Goal: Information Seeking & Learning: Learn about a topic

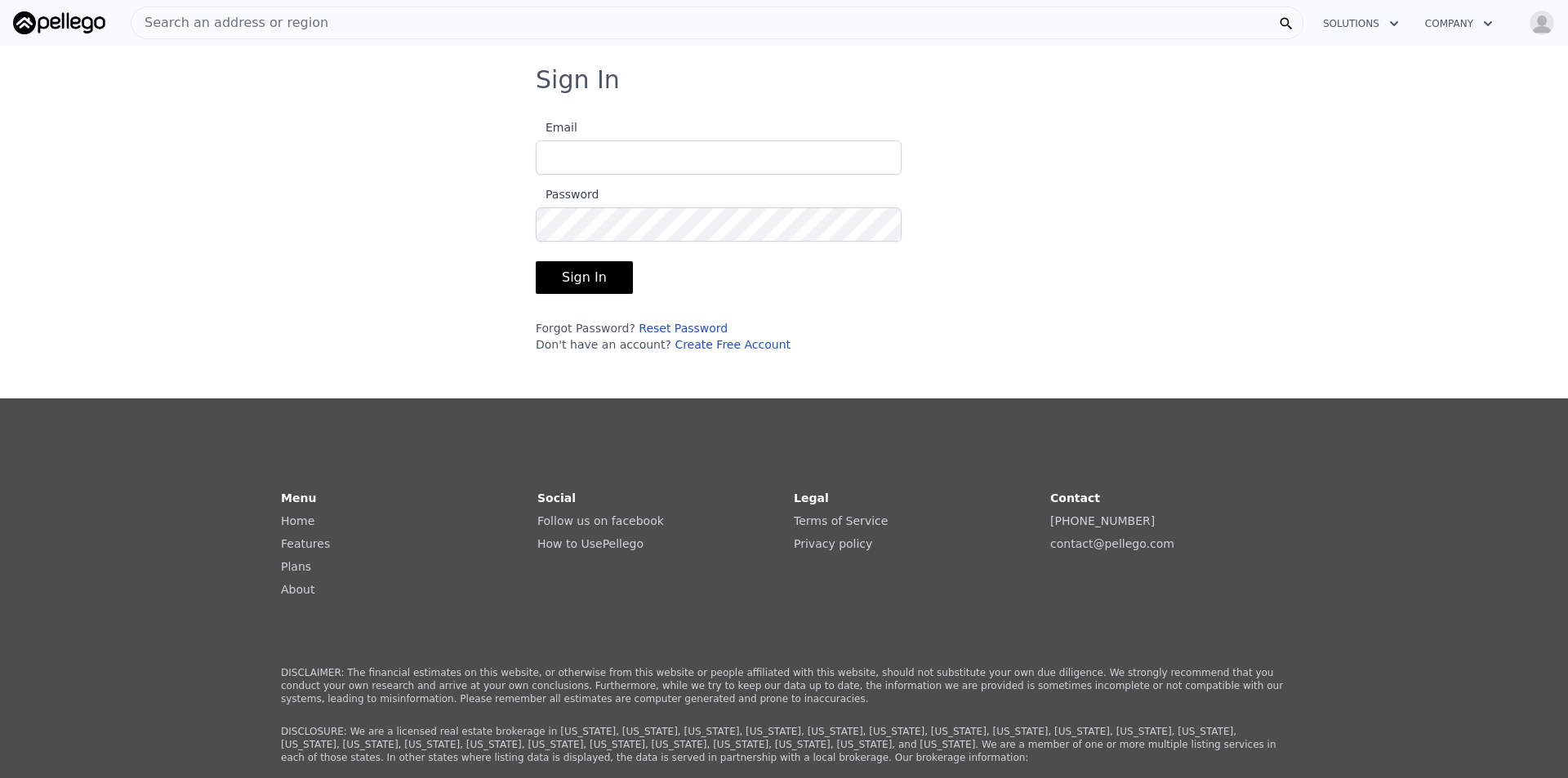
type input "[EMAIL_ADDRESS][DOMAIN_NAME]"
click at [547, 278] on button "Sign In" at bounding box center [585, 278] width 97 height 33
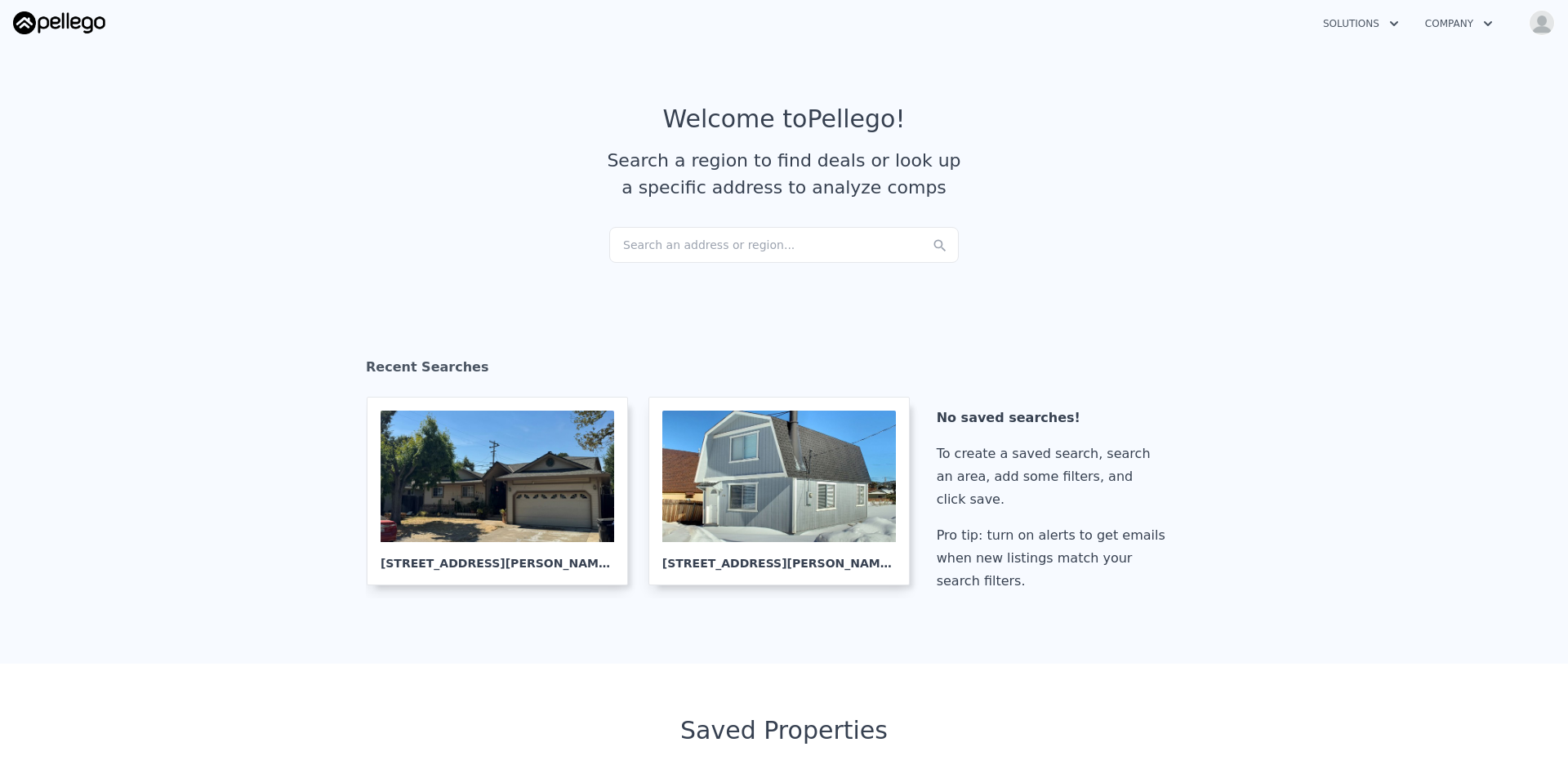
click at [748, 240] on div "Search an address or region..." at bounding box center [784, 245] width 349 height 36
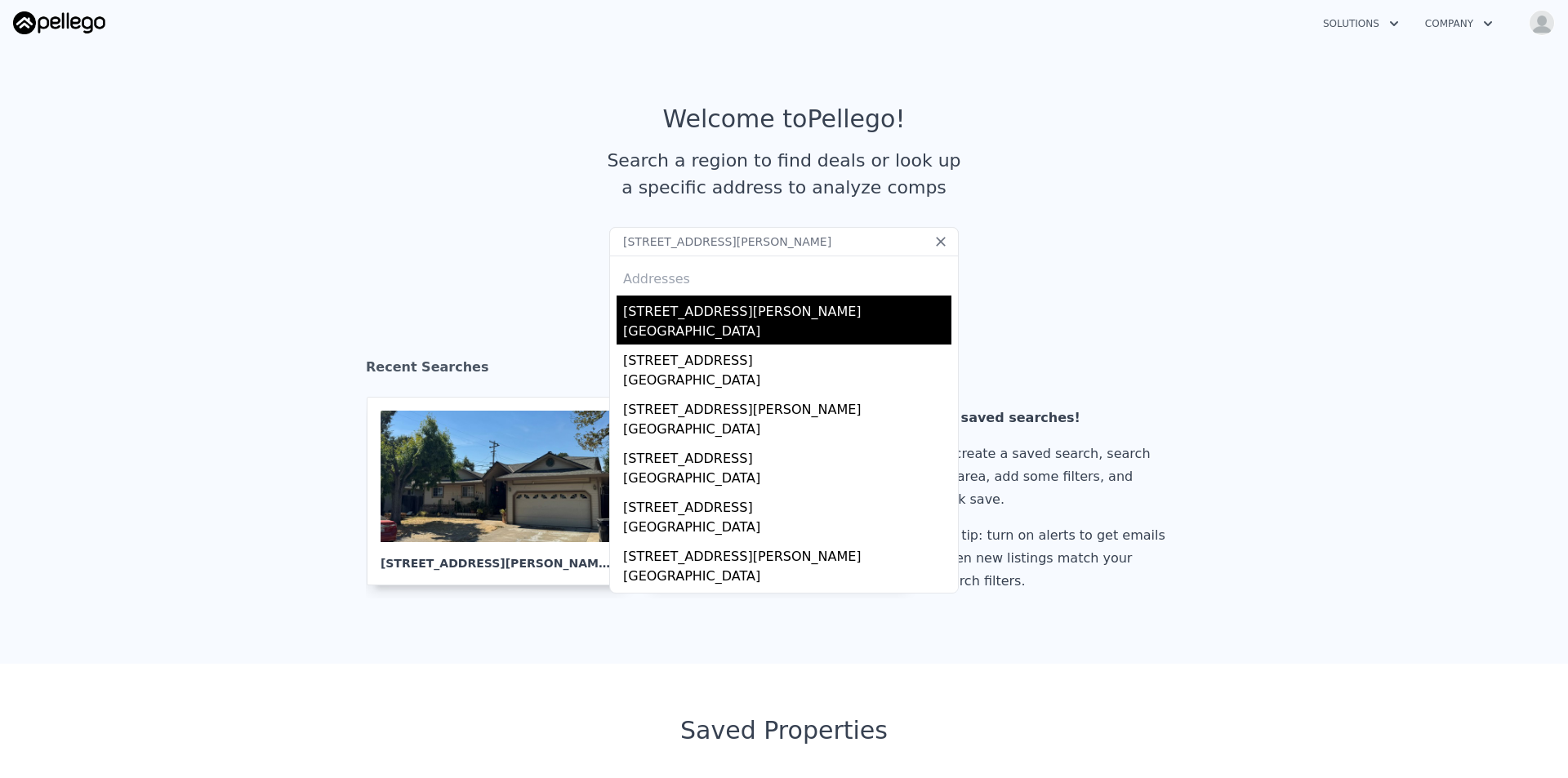
type input "1800 Clayton Way Sacramento CA 95835"
click at [753, 312] on div "[STREET_ADDRESS][PERSON_NAME]" at bounding box center [787, 309] width 328 height 27
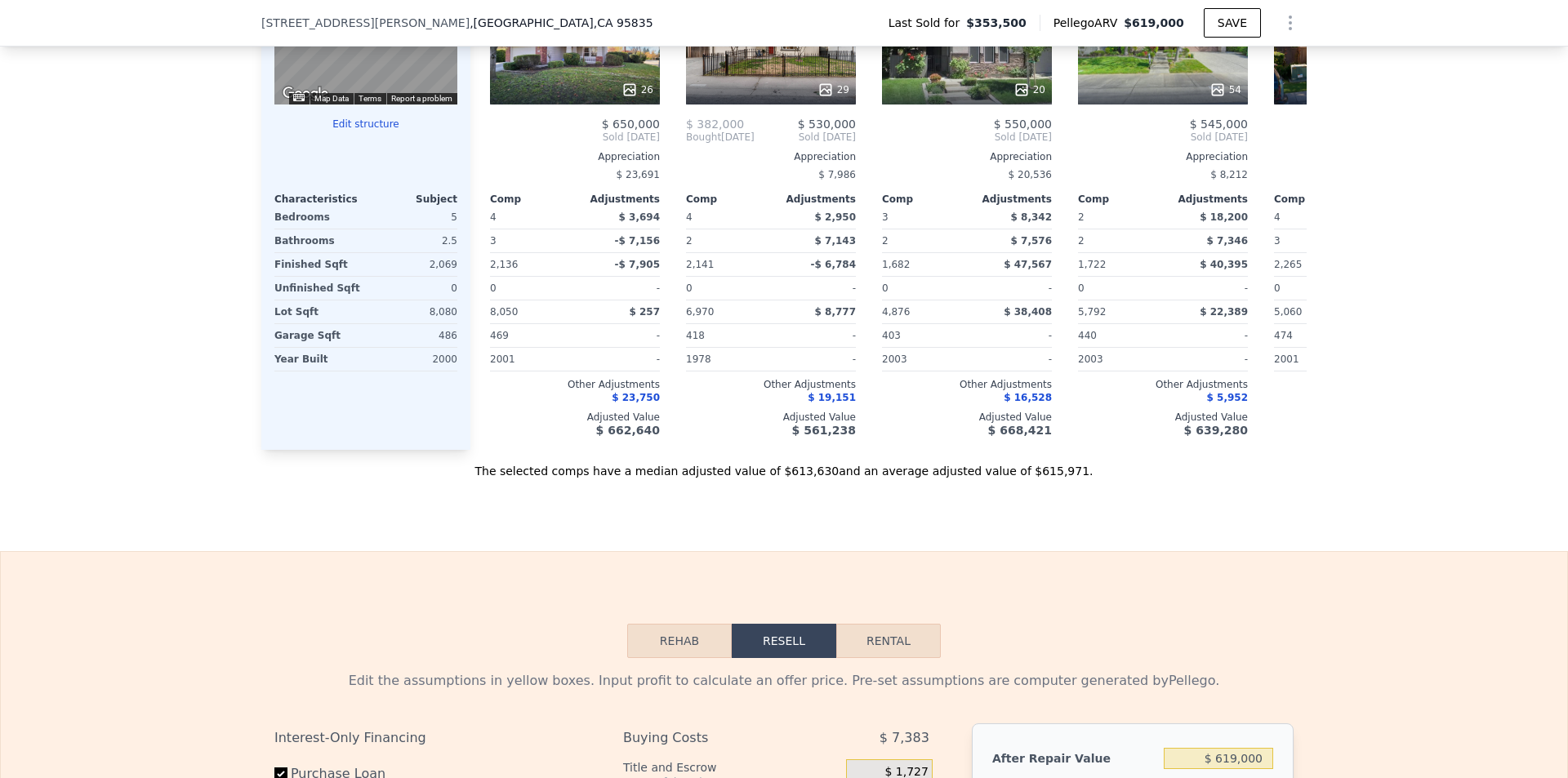
scroll to position [1628, 0]
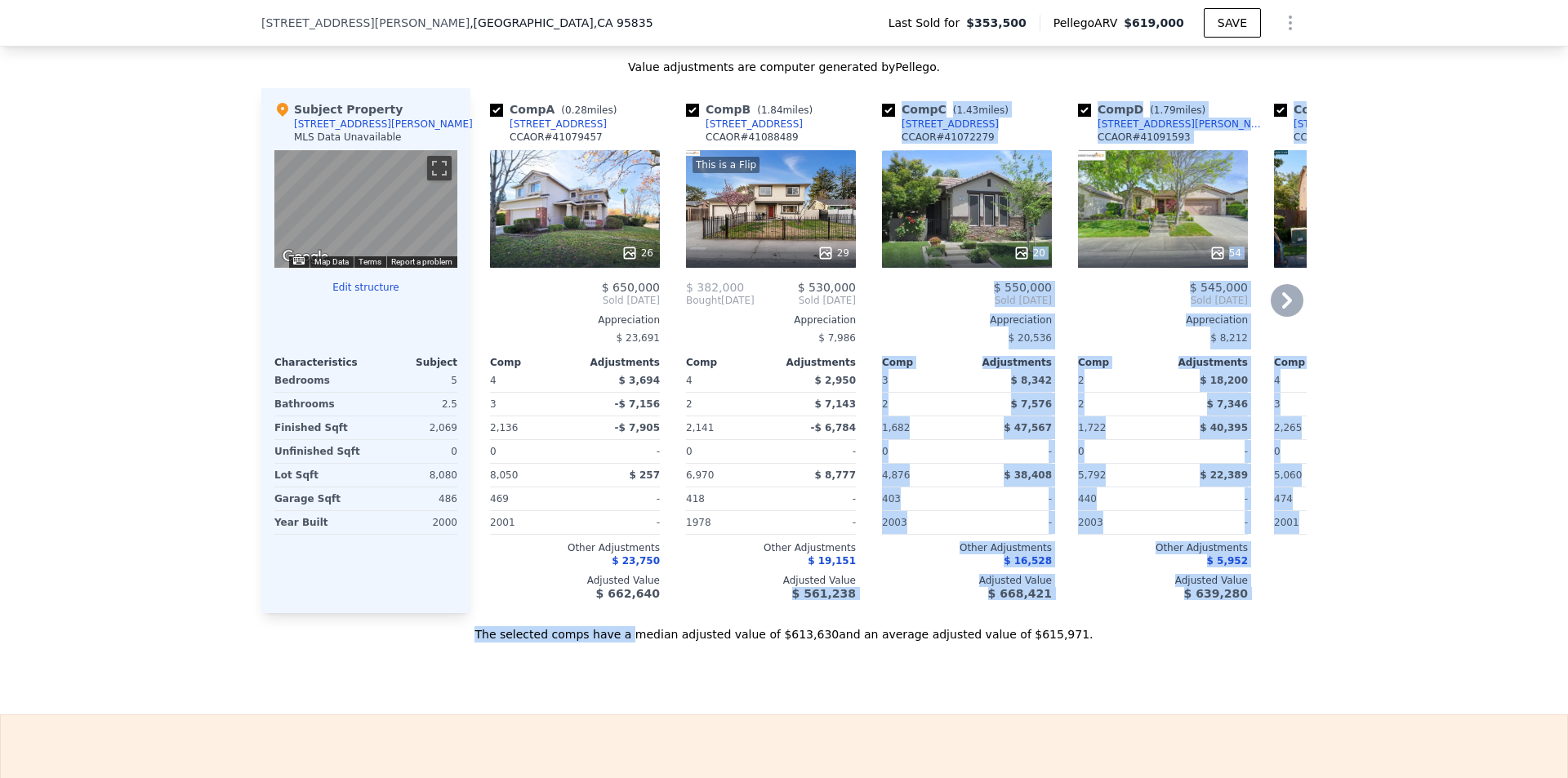
drag, startPoint x: 661, startPoint y: 637, endPoint x: 742, endPoint y: 636, distance: 81.0
click at [742, 636] on div "Value adjustments are computer generated by Pellego . Subject Property 1800 Cla…" at bounding box center [784, 350] width 1045 height 584
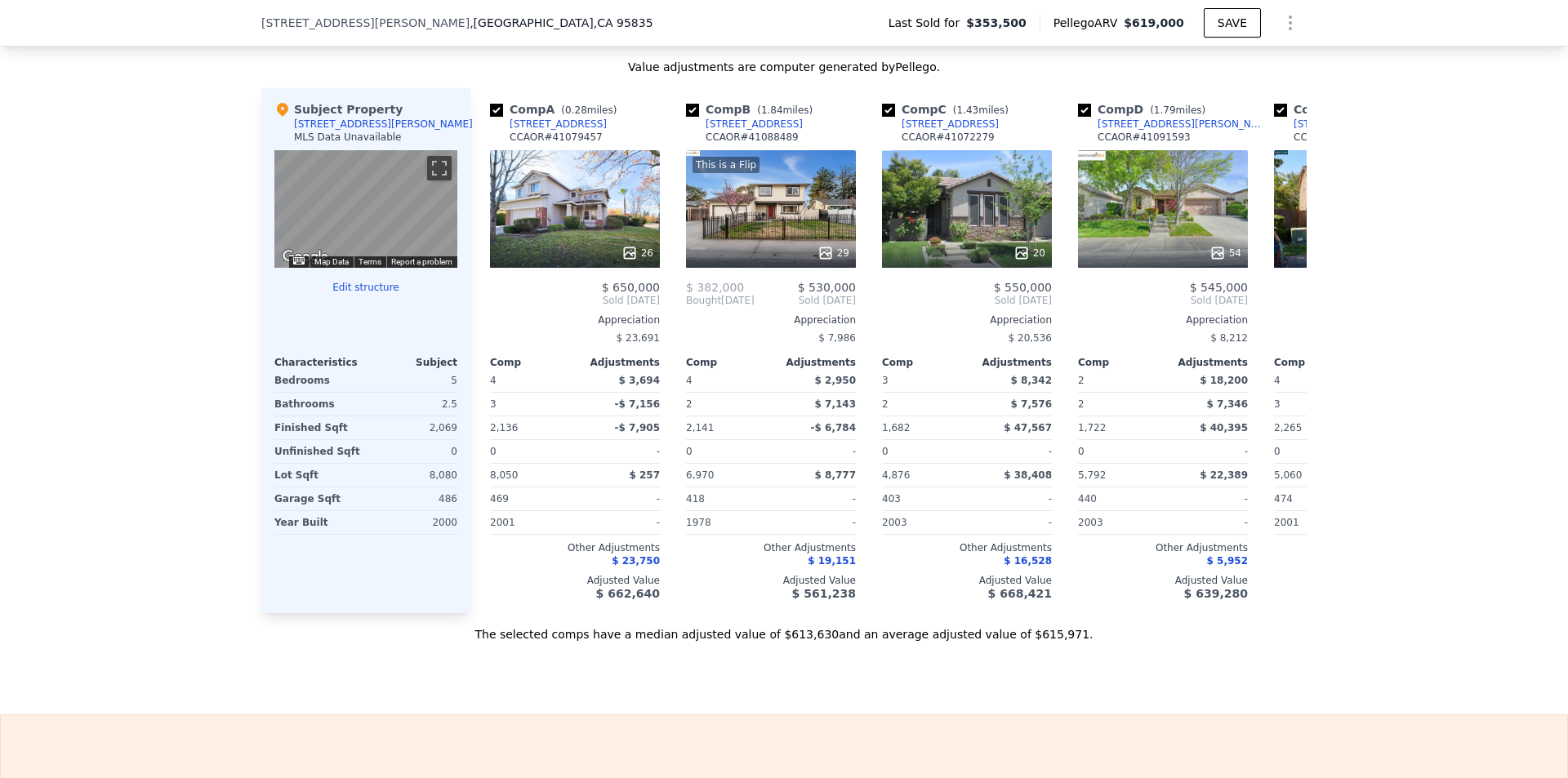
click at [710, 643] on div "The selected comps have a median adjusted value of $613,630 and an average adju…" at bounding box center [784, 628] width 1045 height 29
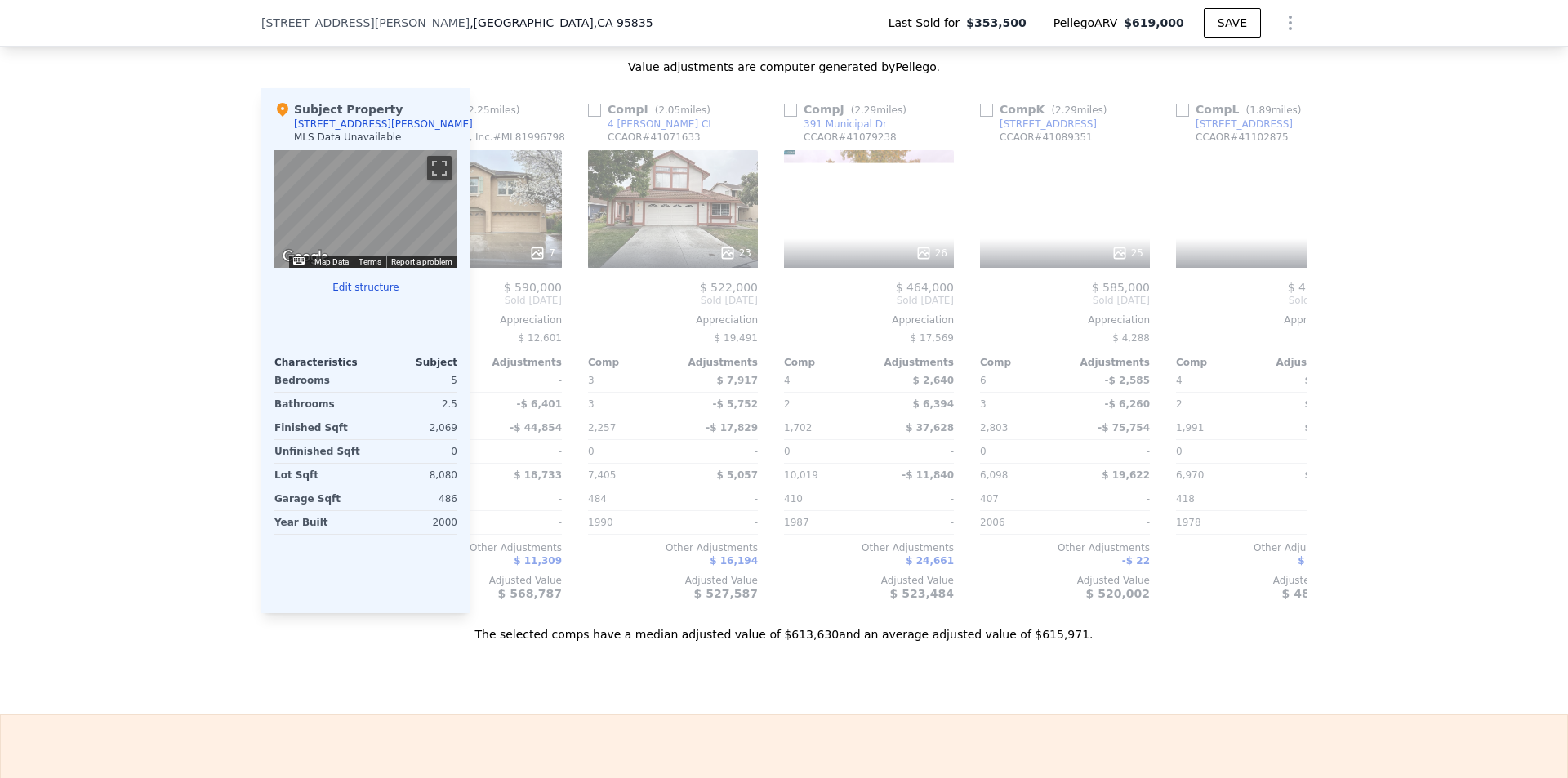
scroll to position [0, 1555]
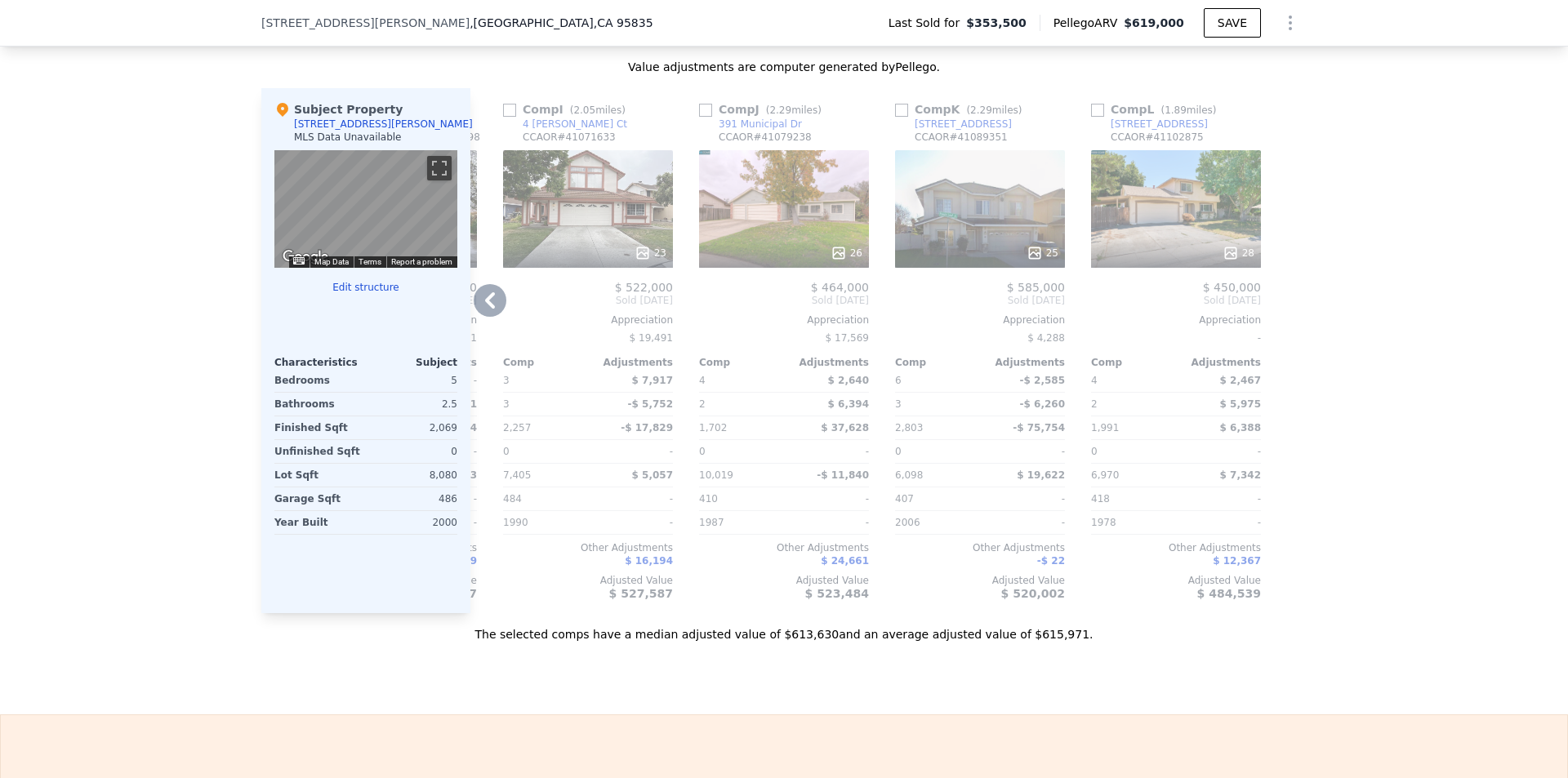
click at [1036, 251] on div at bounding box center [980, 253] width 170 height 29
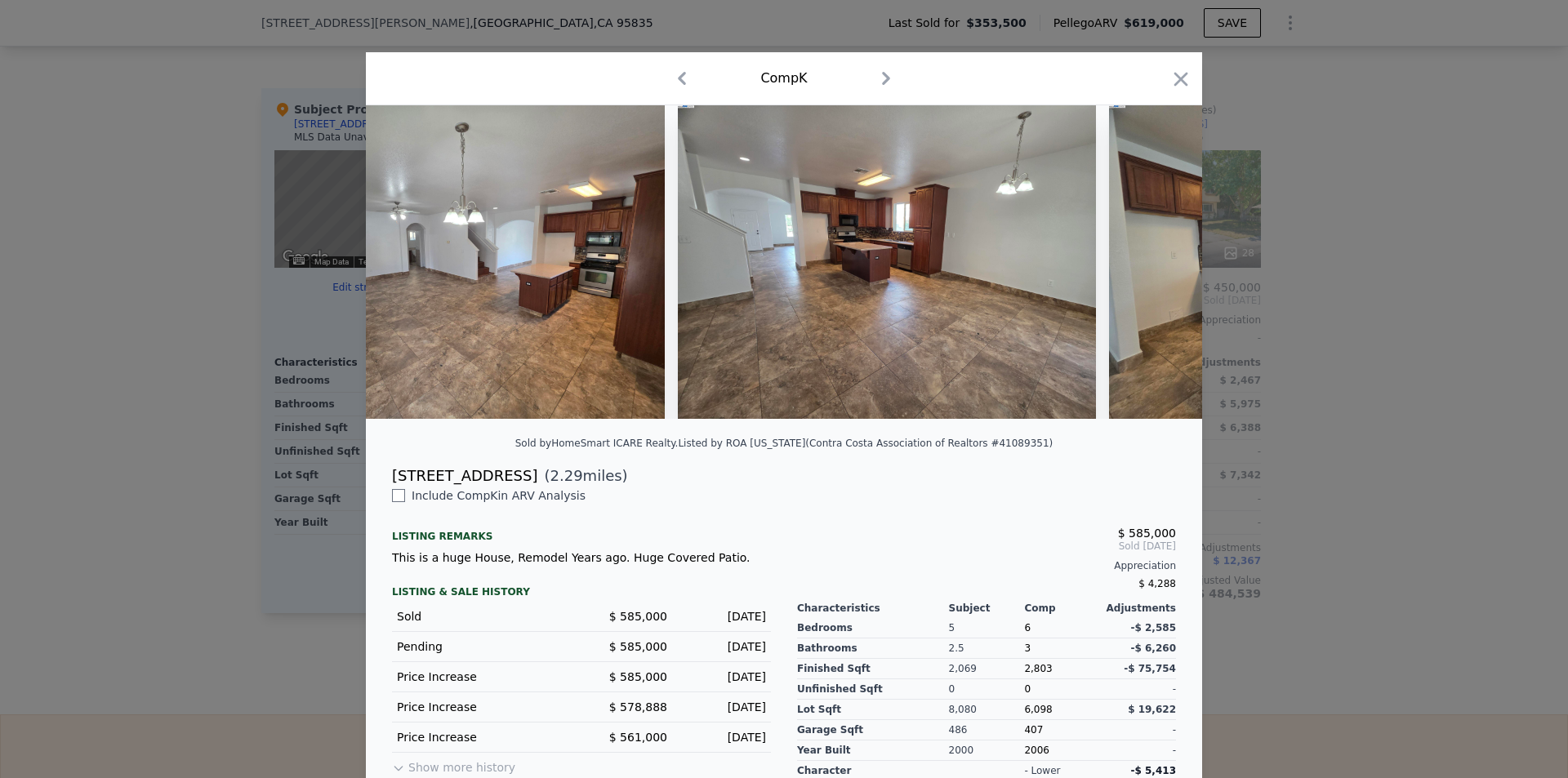
scroll to position [0, 2390]
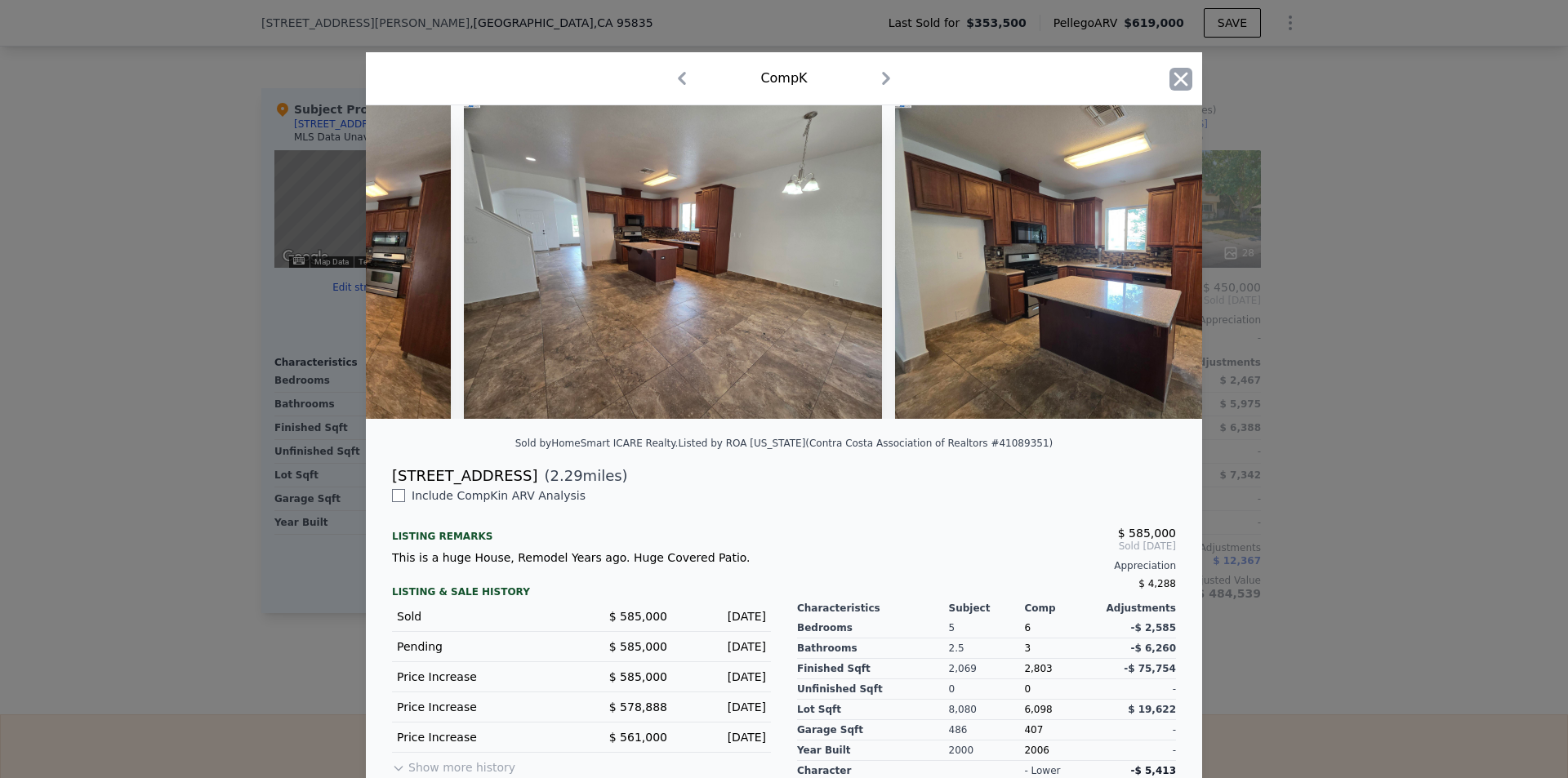
click at [1174, 86] on icon "button" at bounding box center [1182, 79] width 14 height 14
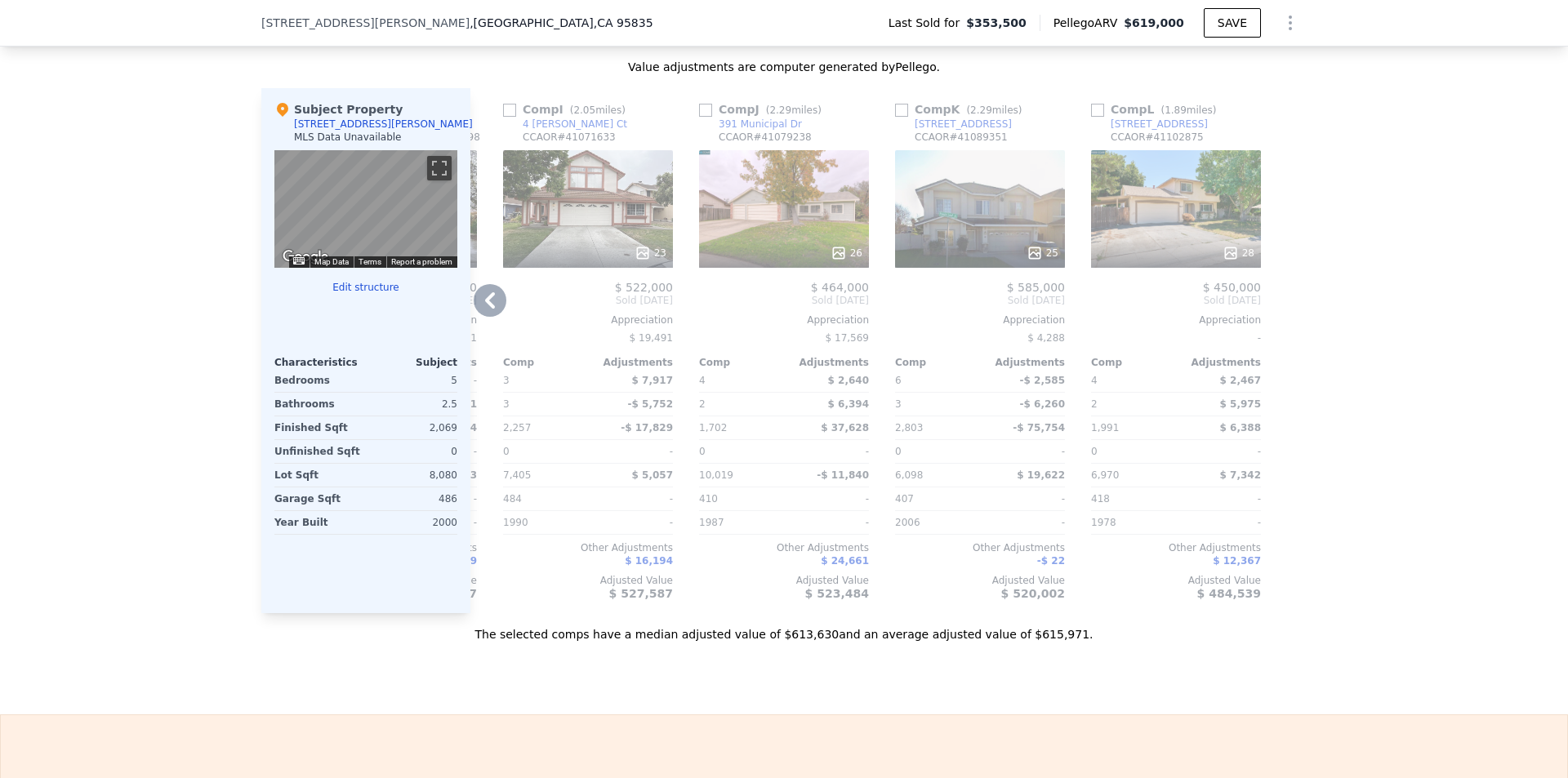
click at [1296, 123] on div at bounding box center [1294, 351] width 27 height 525
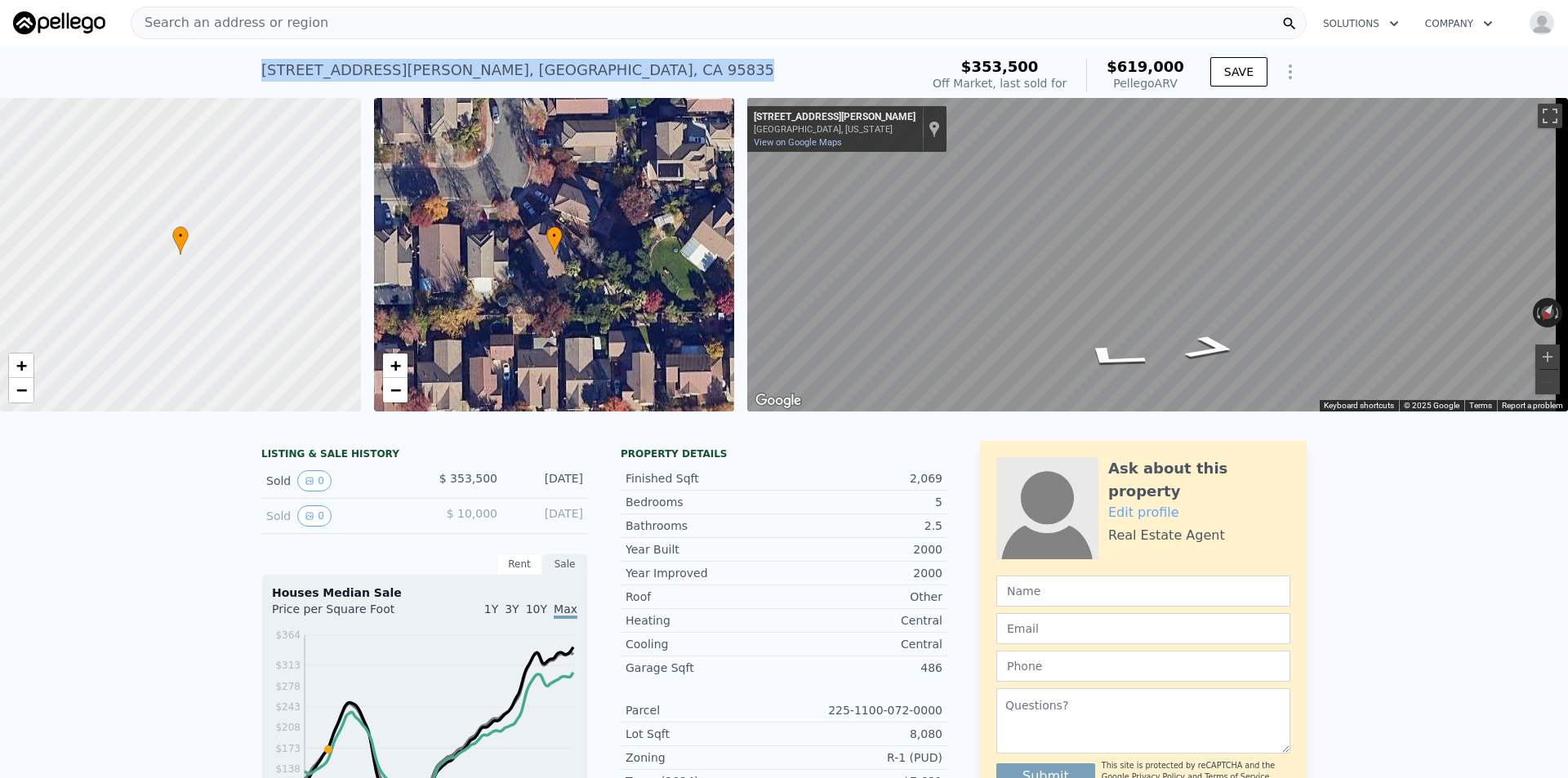
drag, startPoint x: 550, startPoint y: 74, endPoint x: 257, endPoint y: 71, distance: 293.0
click at [262, 71] on div "1800 Clayton Way , Sacramento , CA 95835 Sold Nov 2003 for $353,500 (~ARV $619k…" at bounding box center [587, 75] width 652 height 46
copy div "1800 Clayton Way , Sacramento , CA 95835"
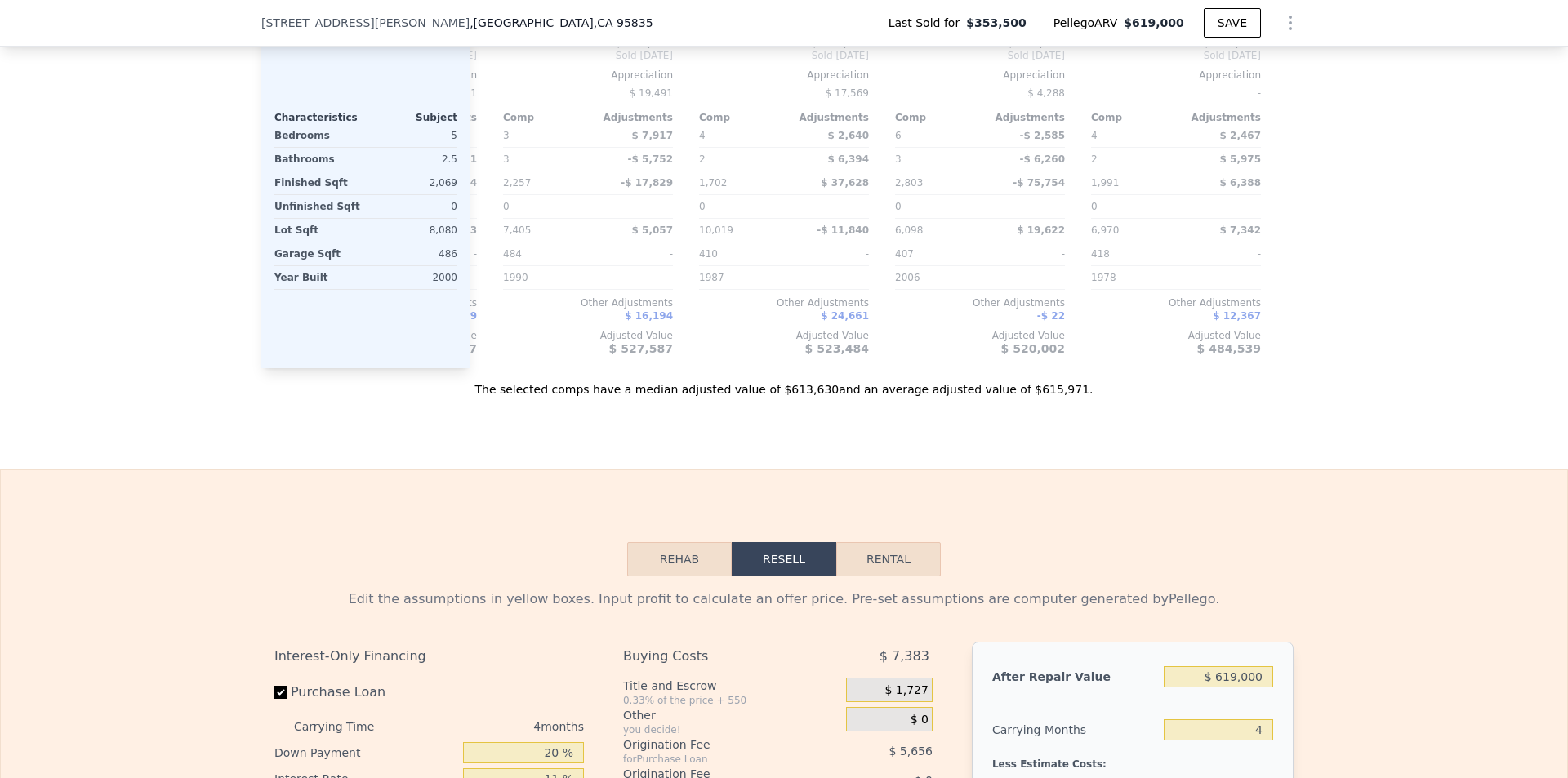
scroll to position [2362, 0]
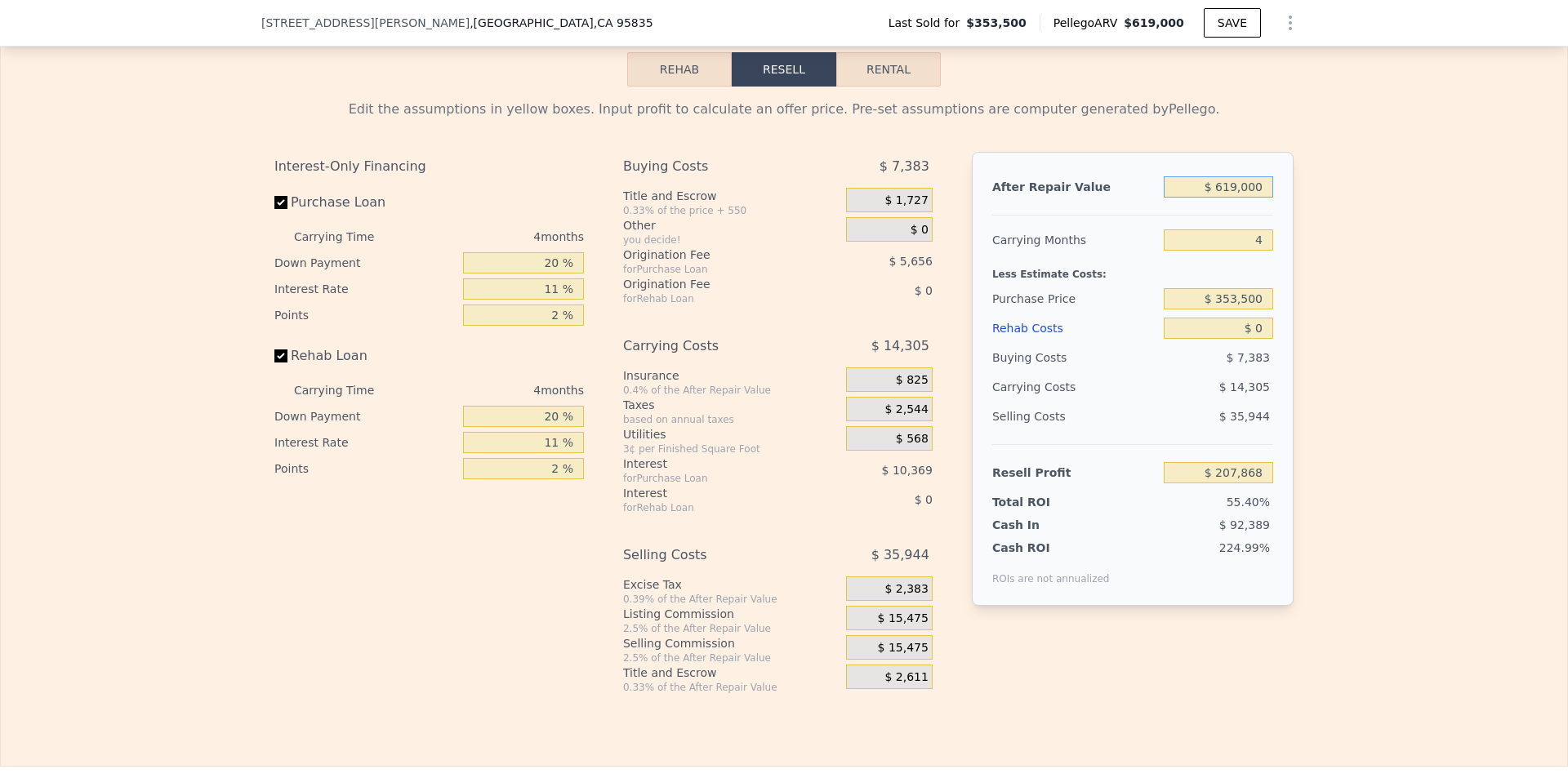
click at [1221, 197] on input "$ 619,000" at bounding box center [1219, 187] width 110 height 21
type input "$ 60"
type input "-$ 374,857"
type input "$ 605"
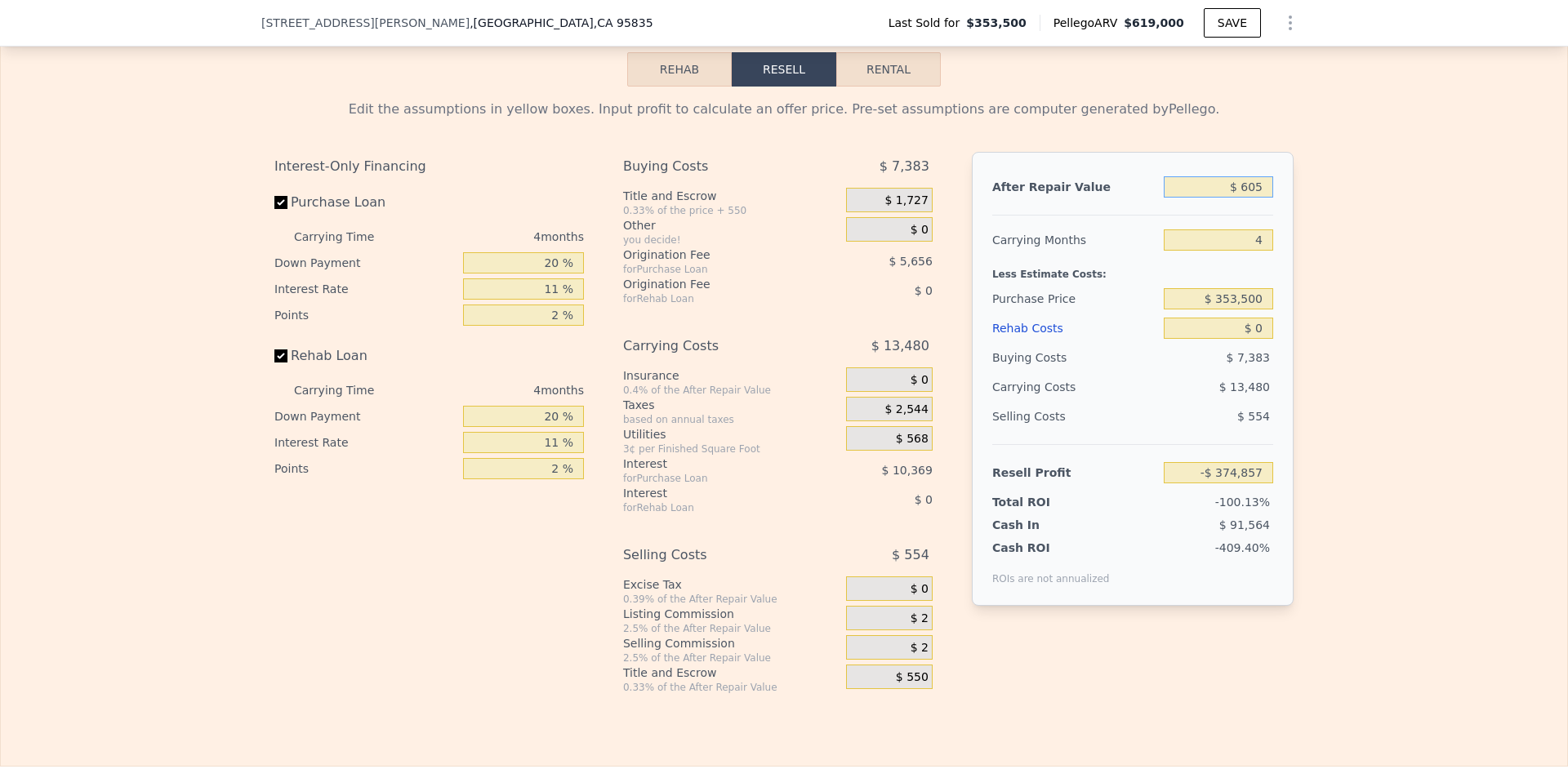
type input "-$ 374,343"
type input "$ 6,050"
type input "-$ 369,216"
type input "$ 60,500"
type input "-$ 317,954"
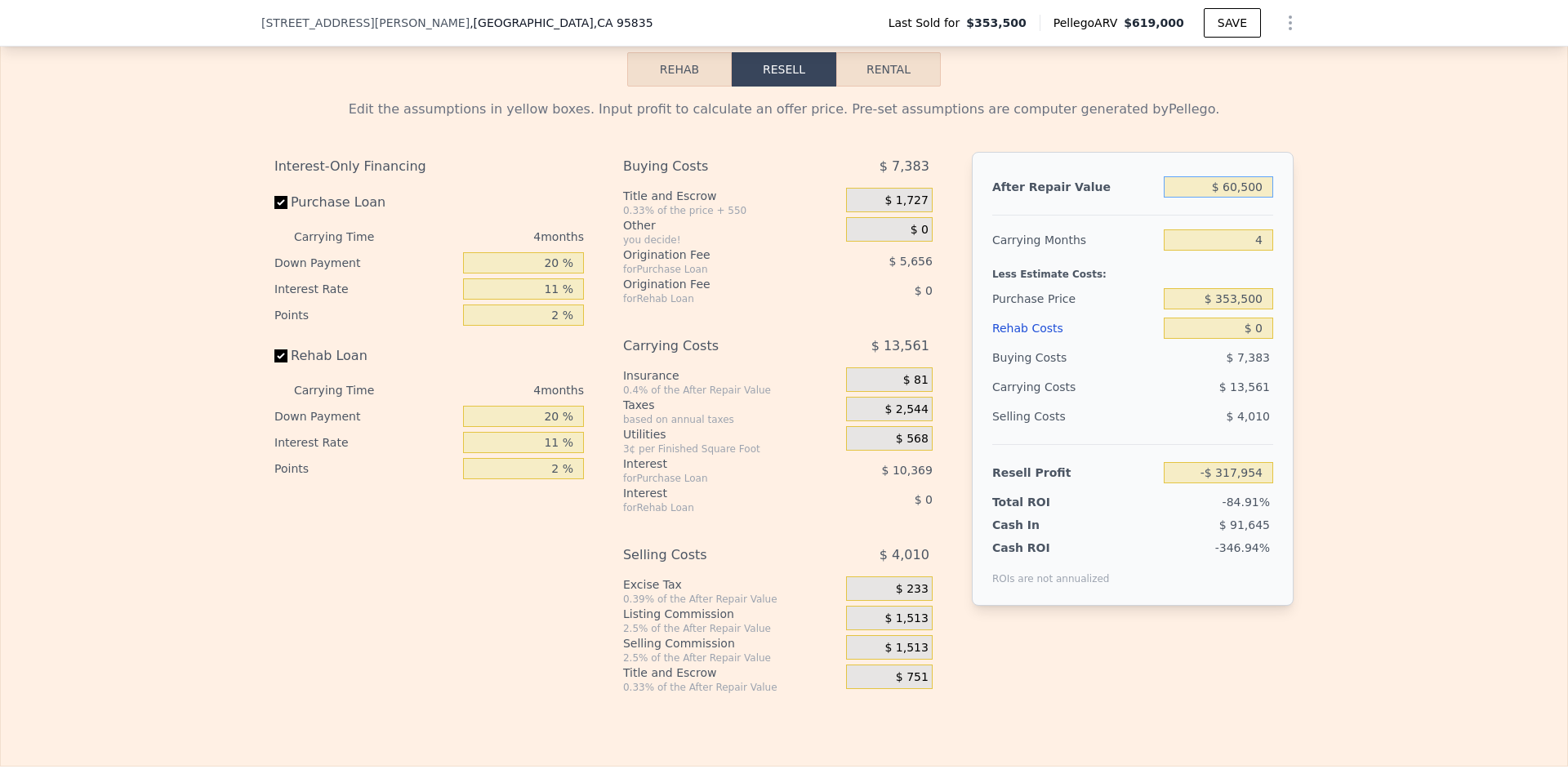
type input "$ 605,000"
type input "$ 194,686"
type input "$ 605,000"
click at [1256, 251] on input "4" at bounding box center [1219, 240] width 110 height 21
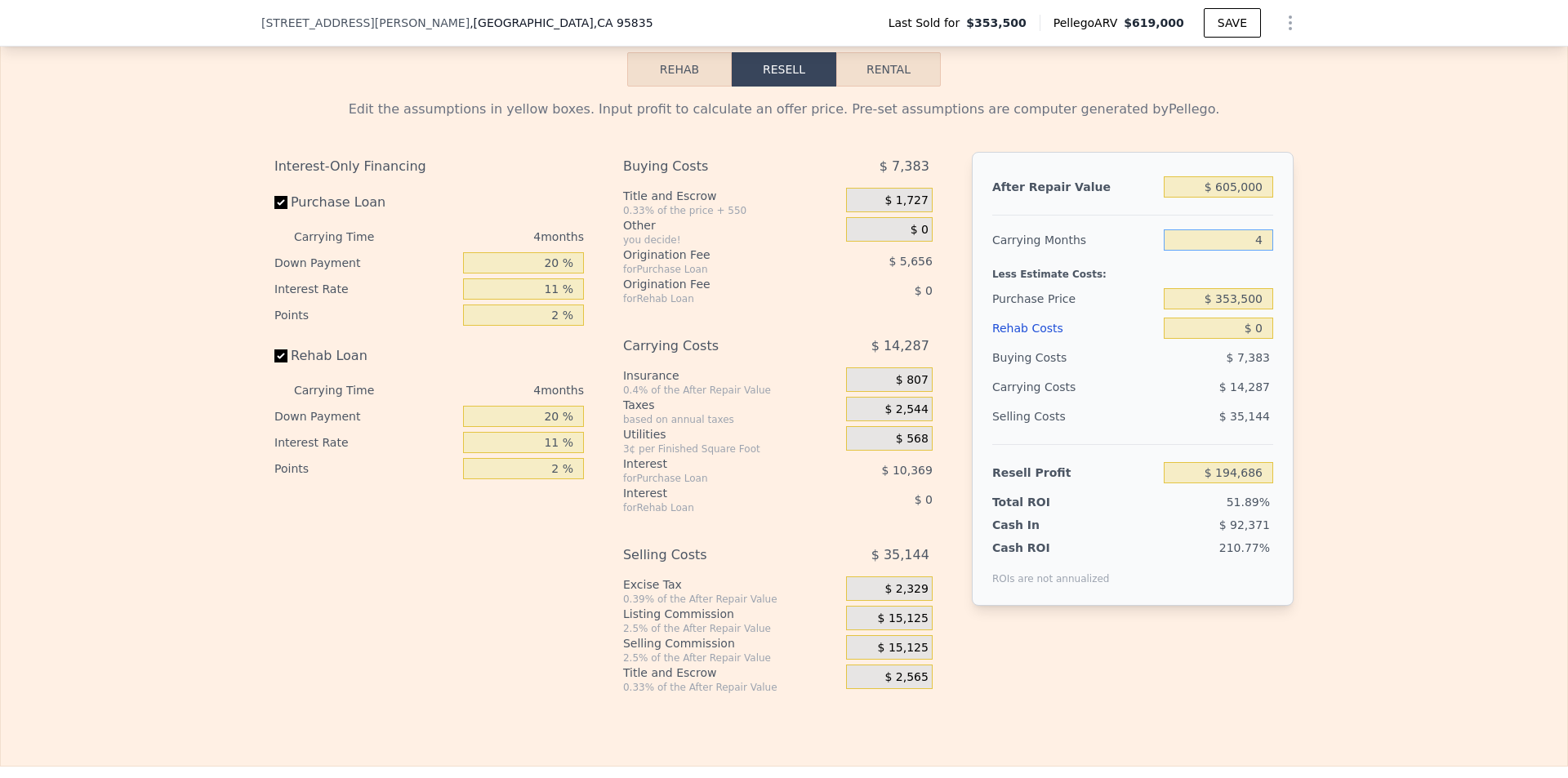
type input "5"
type input "$ 191,115"
type input "5"
click at [1257, 339] on input "$ 0" at bounding box center [1219, 328] width 110 height 21
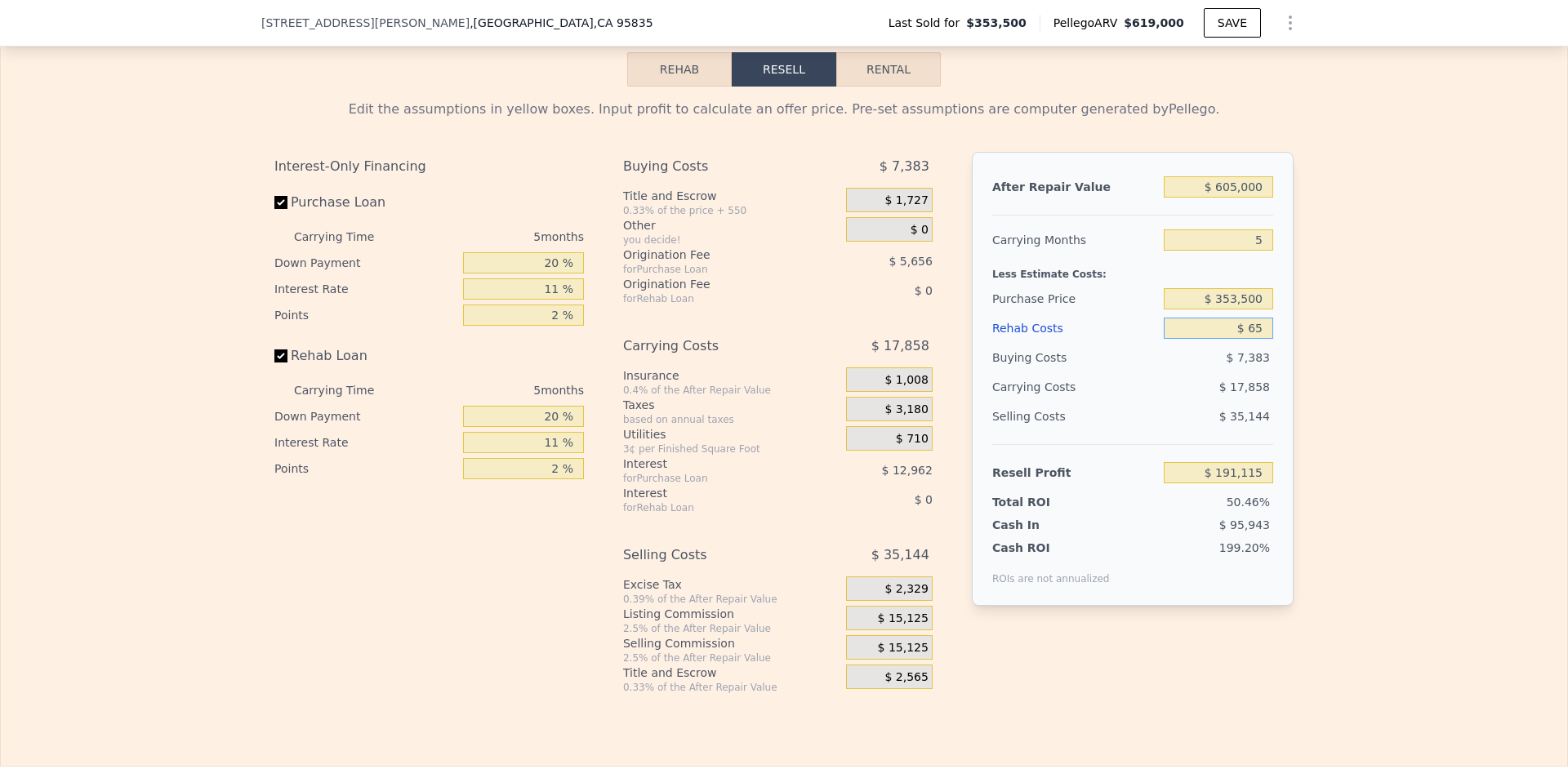
type input "$ 650"
type input "$ 190,430"
type input "$ 6,500"
type input "$ 184,271"
type input "$ 65,000"
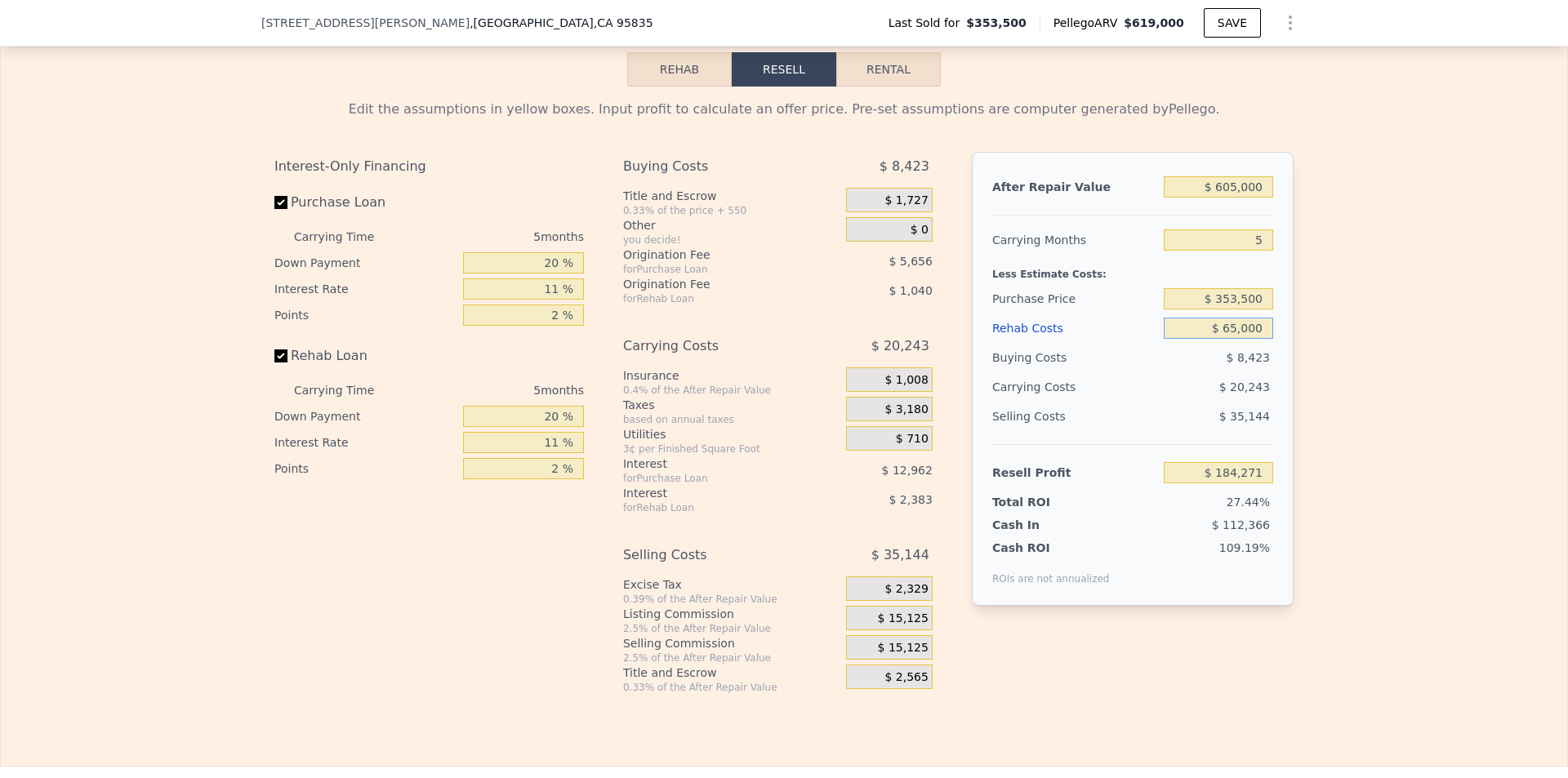
type input "$ 122,690"
type input "$ 65,000"
click at [1261, 309] on input "$ 353,500" at bounding box center [1219, 299] width 110 height 21
type input "$ 380,000"
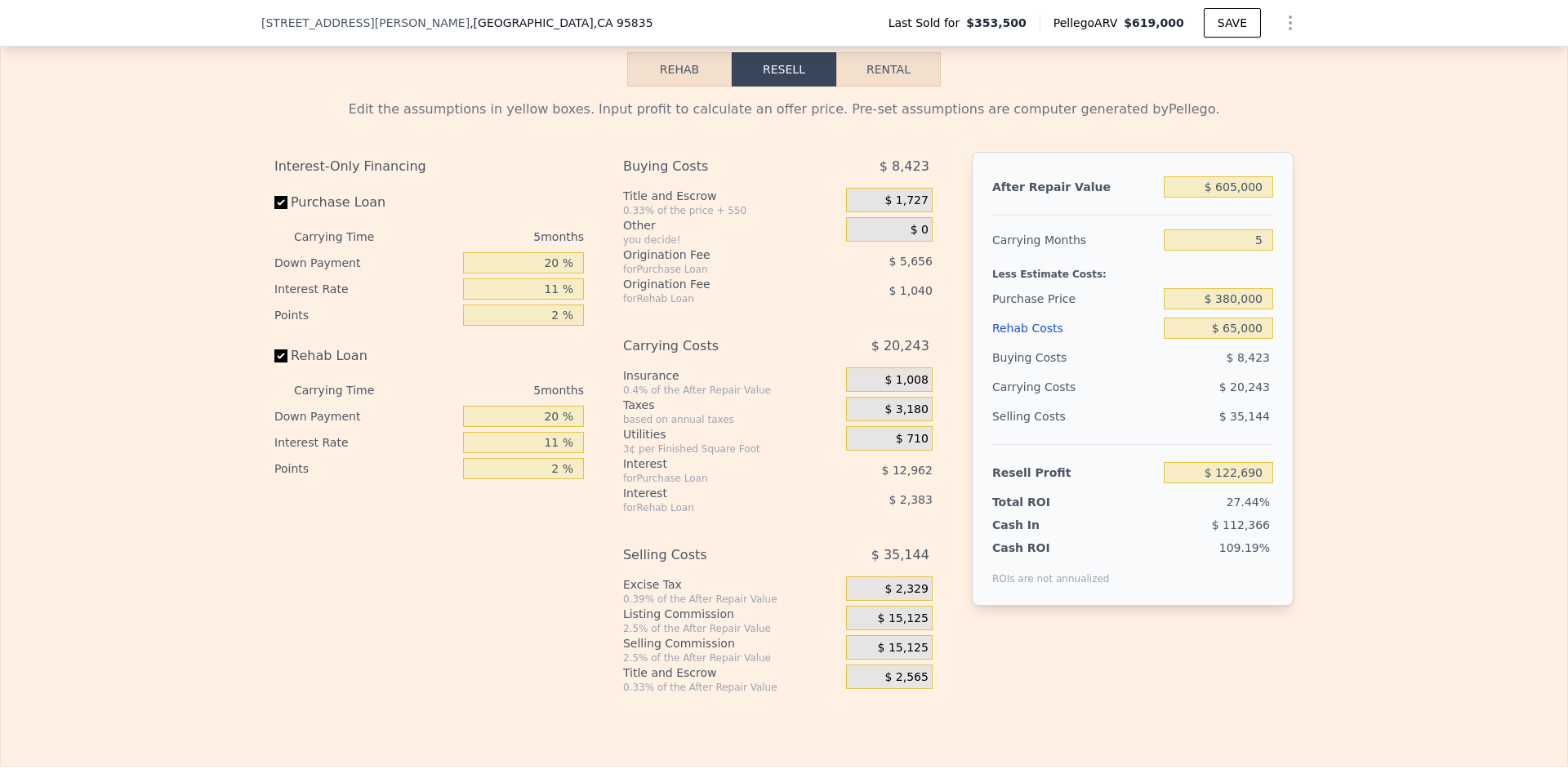
click at [1348, 363] on div "Edit the assumptions in yellow boxes. Input profit to calculate an offer price.…" at bounding box center [784, 390] width 1566 height 607
type input "$ 94,703"
click at [1225, 309] on input "$ 380,000" at bounding box center [1219, 299] width 110 height 21
type input "$ 400,000"
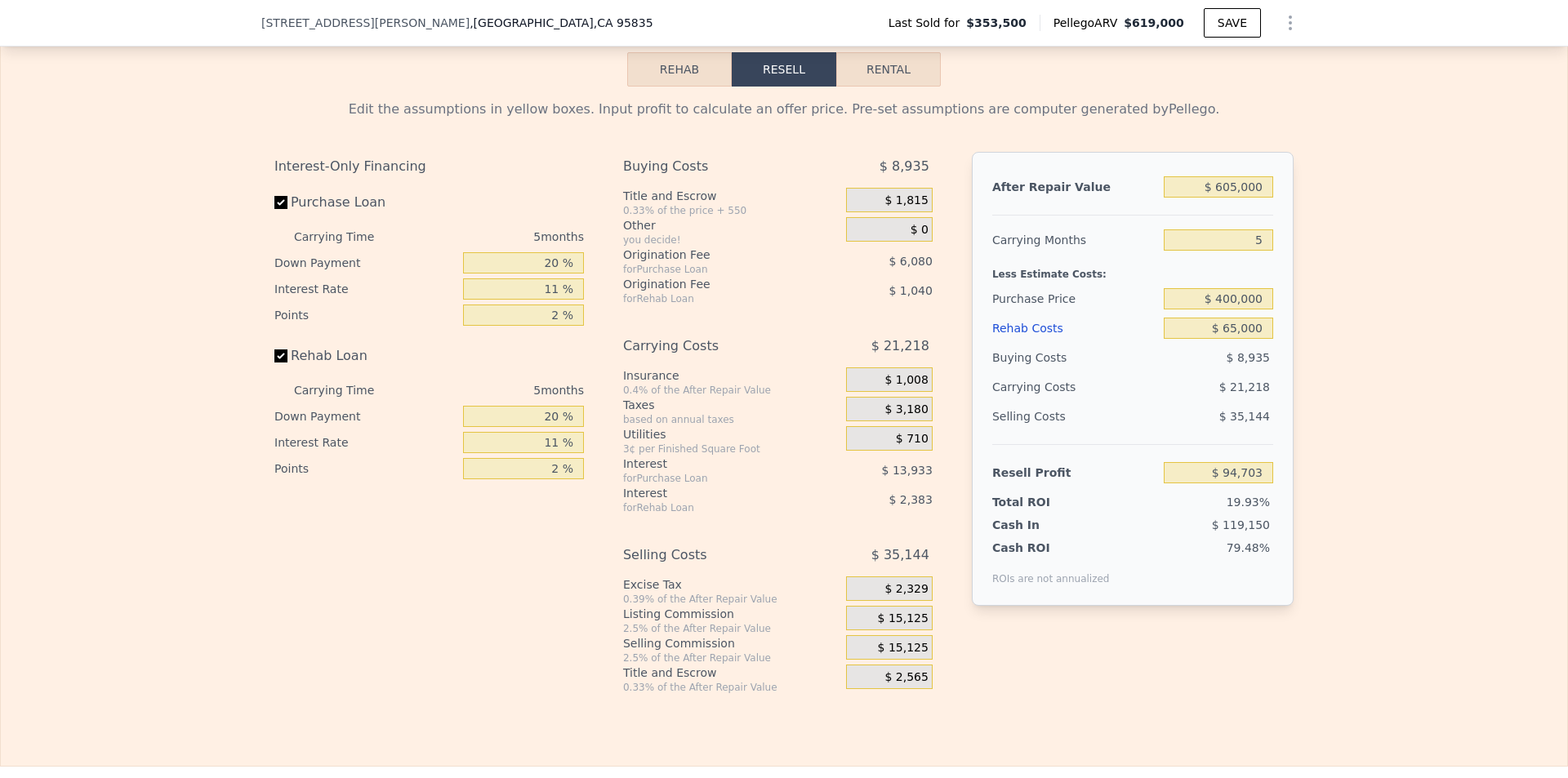
click at [1319, 368] on div "Edit the assumptions in yellow boxes. Input profit to calculate an offer price.…" at bounding box center [784, 390] width 1566 height 607
type input "$ 73,586"
click at [1249, 309] on input "$ 400,000" at bounding box center [1219, 299] width 110 height 21
type input "$ 430,000"
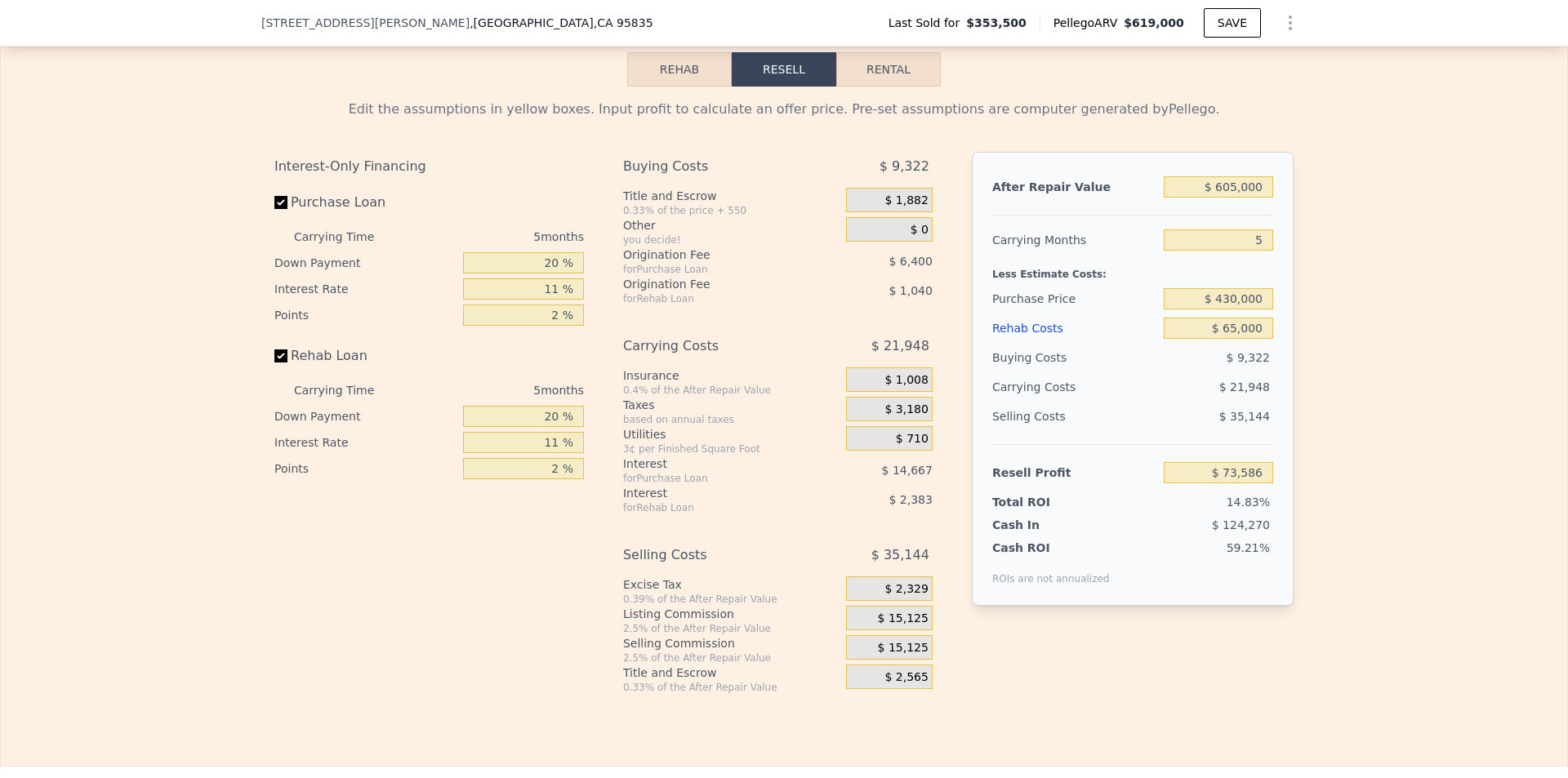
click at [1493, 434] on div "Edit the assumptions in yellow boxes. Input profit to calculate an offer price.…" at bounding box center [784, 390] width 1566 height 607
type input "$ 41,906"
click at [1255, 309] on input "$ 430,000" at bounding box center [1219, 299] width 110 height 21
type input "$ 405,000"
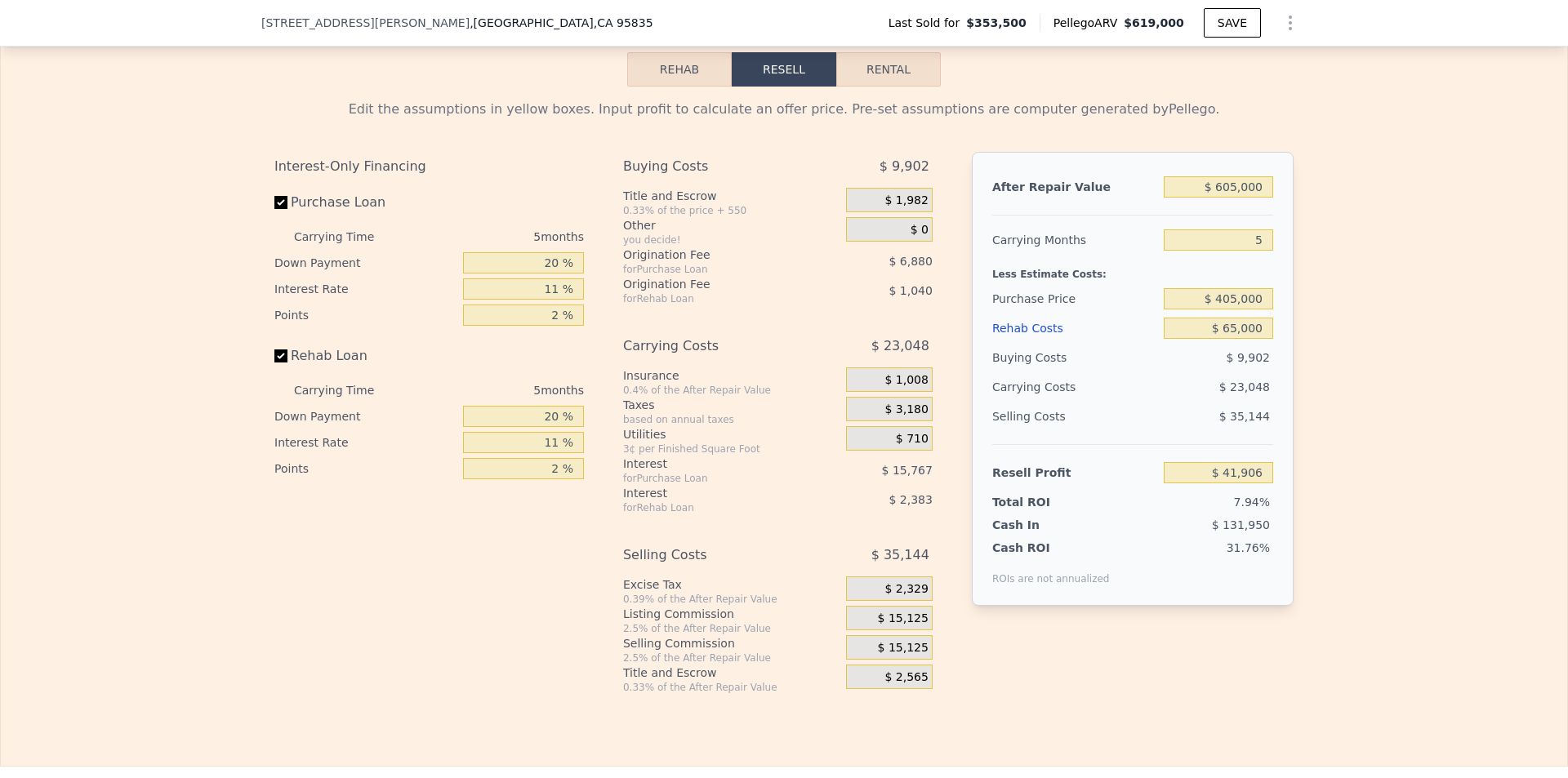
click at [1404, 405] on div "Edit the assumptions in yellow boxes. Input profit to calculate an offer price.…" at bounding box center [784, 390] width 1566 height 607
type input "$ 68,304"
click at [1231, 309] on input "$ 405,000" at bounding box center [1219, 299] width 110 height 21
type input "$ 415,000"
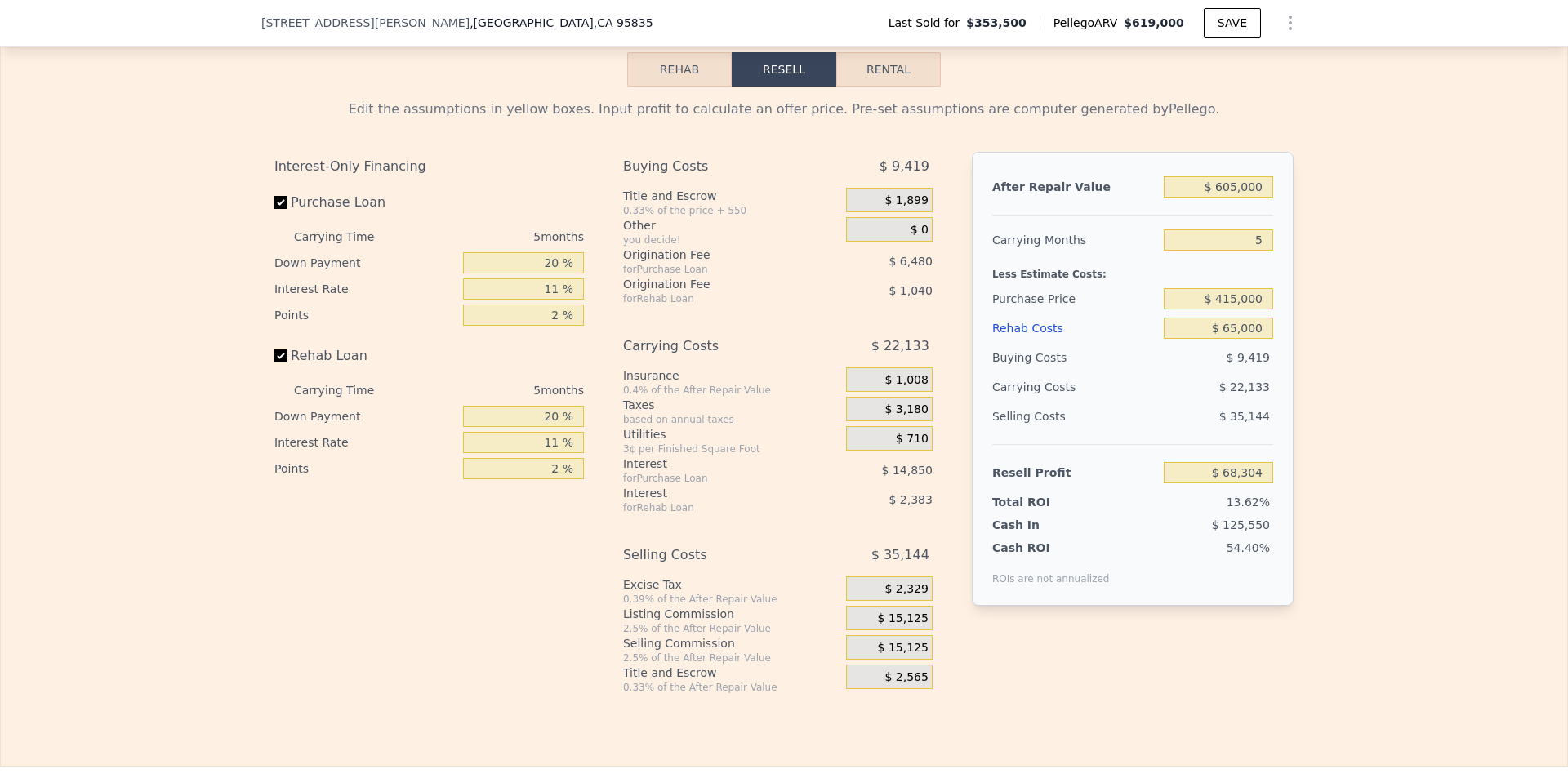
click at [1419, 434] on div "Edit the assumptions in yellow boxes. Input profit to calculate an offer price.…" at bounding box center [784, 390] width 1566 height 607
type input "$ 57,746"
type input "$ 619,000"
type input "4"
type input "$ 0"
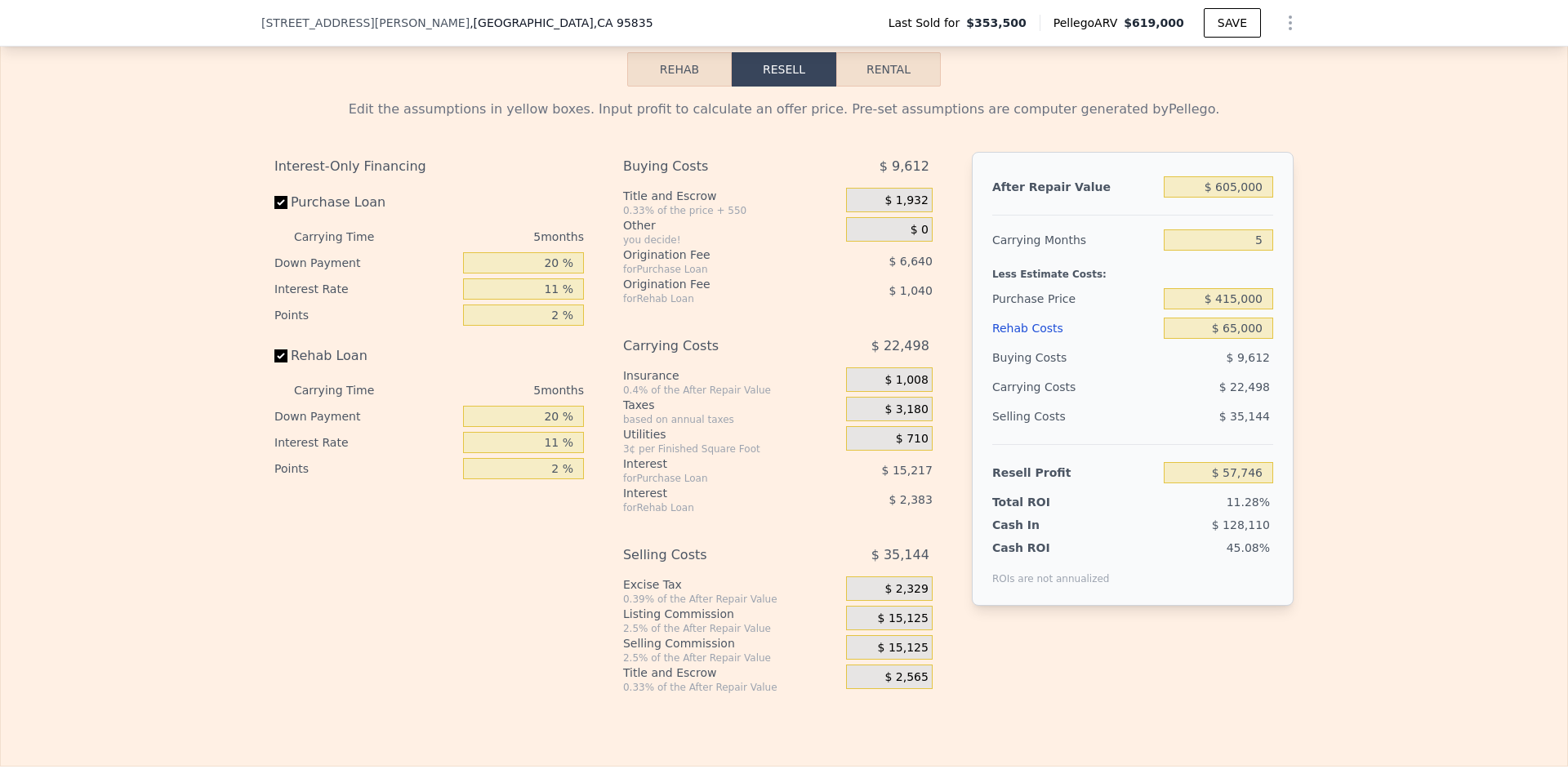
type input "$ 207,868"
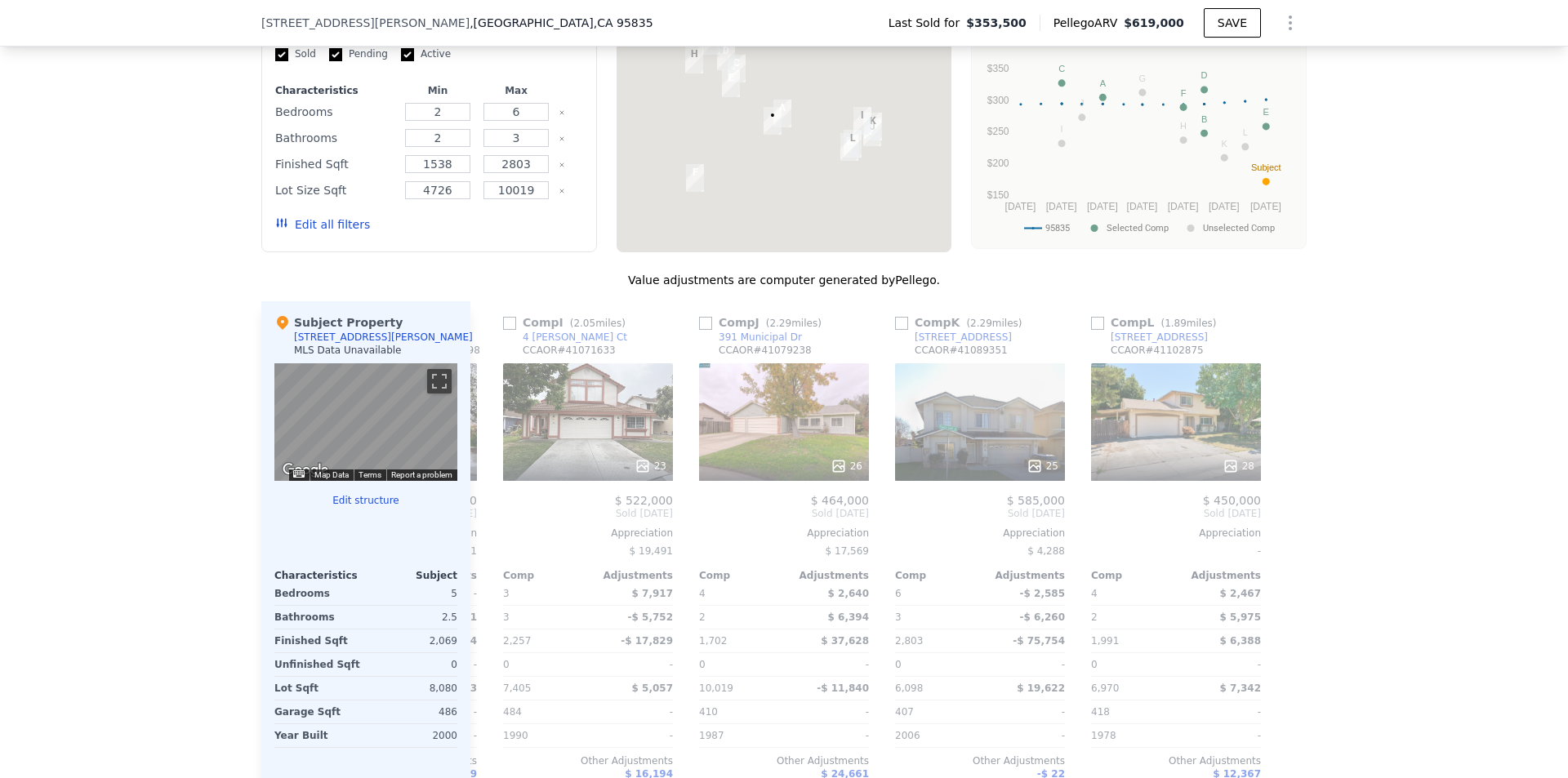
drag, startPoint x: 608, startPoint y: 256, endPoint x: 623, endPoint y: 104, distance: 152.7
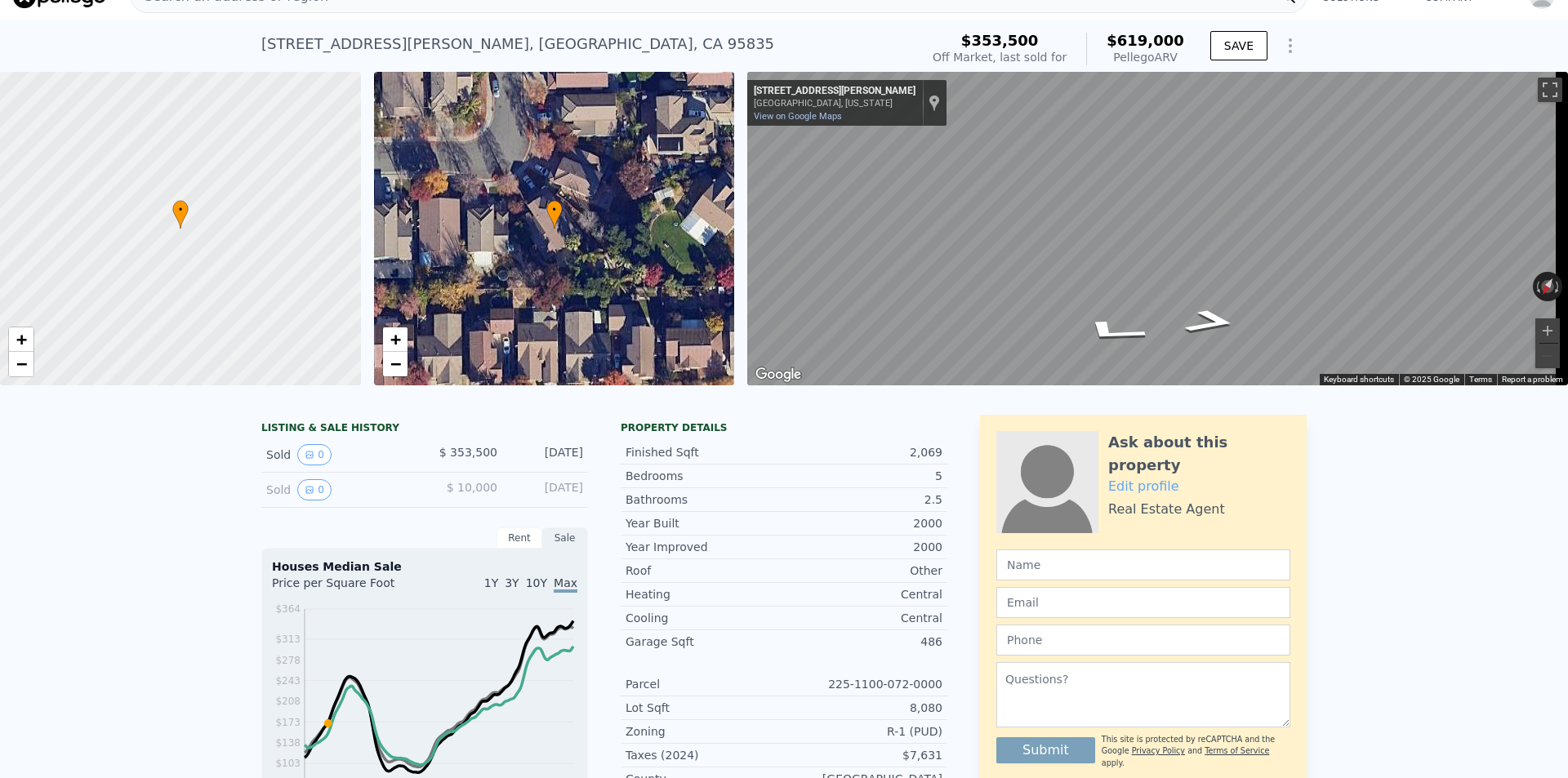
scroll to position [0, 0]
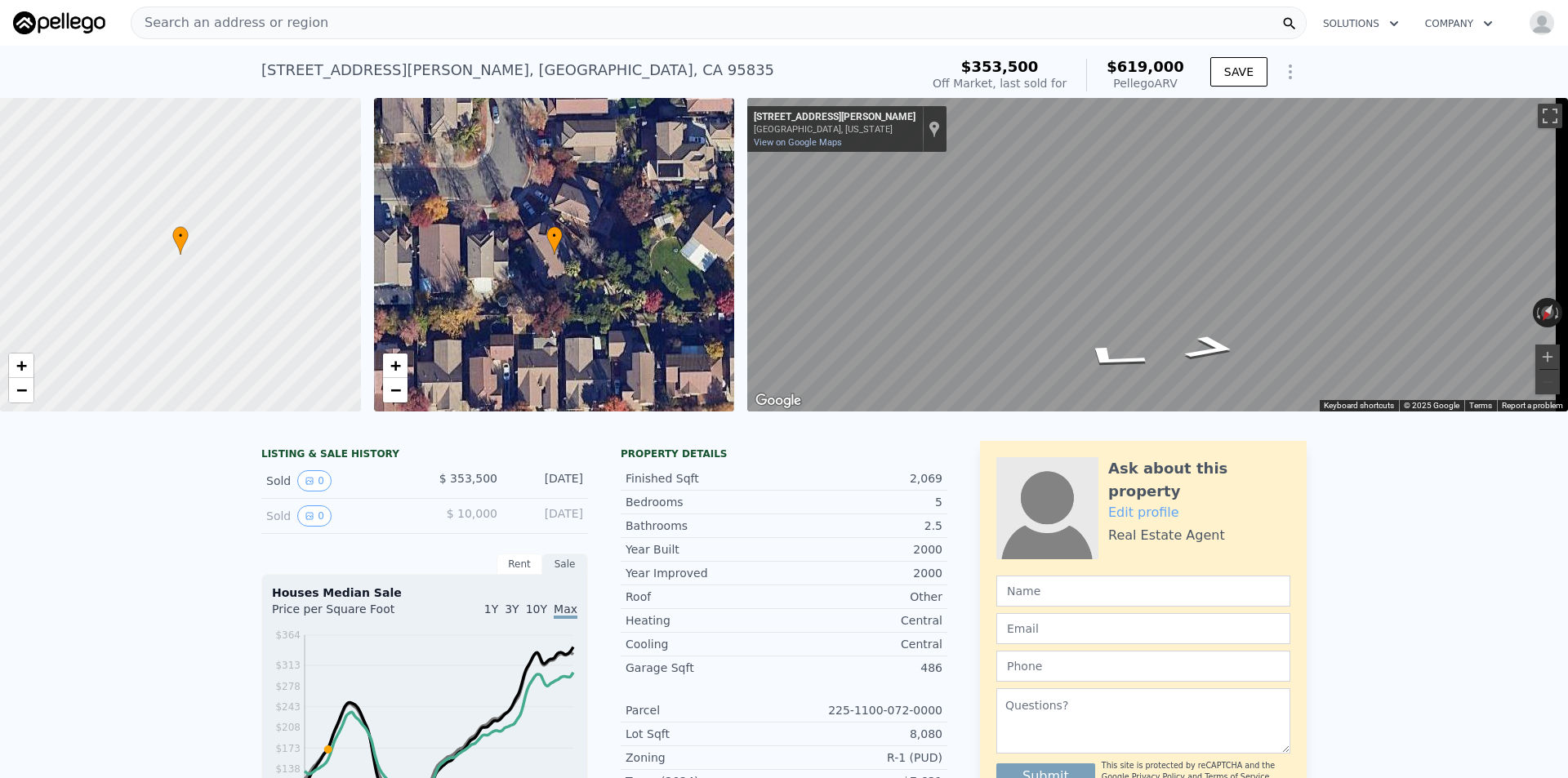
click at [501, 19] on div "Search an address or region" at bounding box center [719, 22] width 1176 height 33
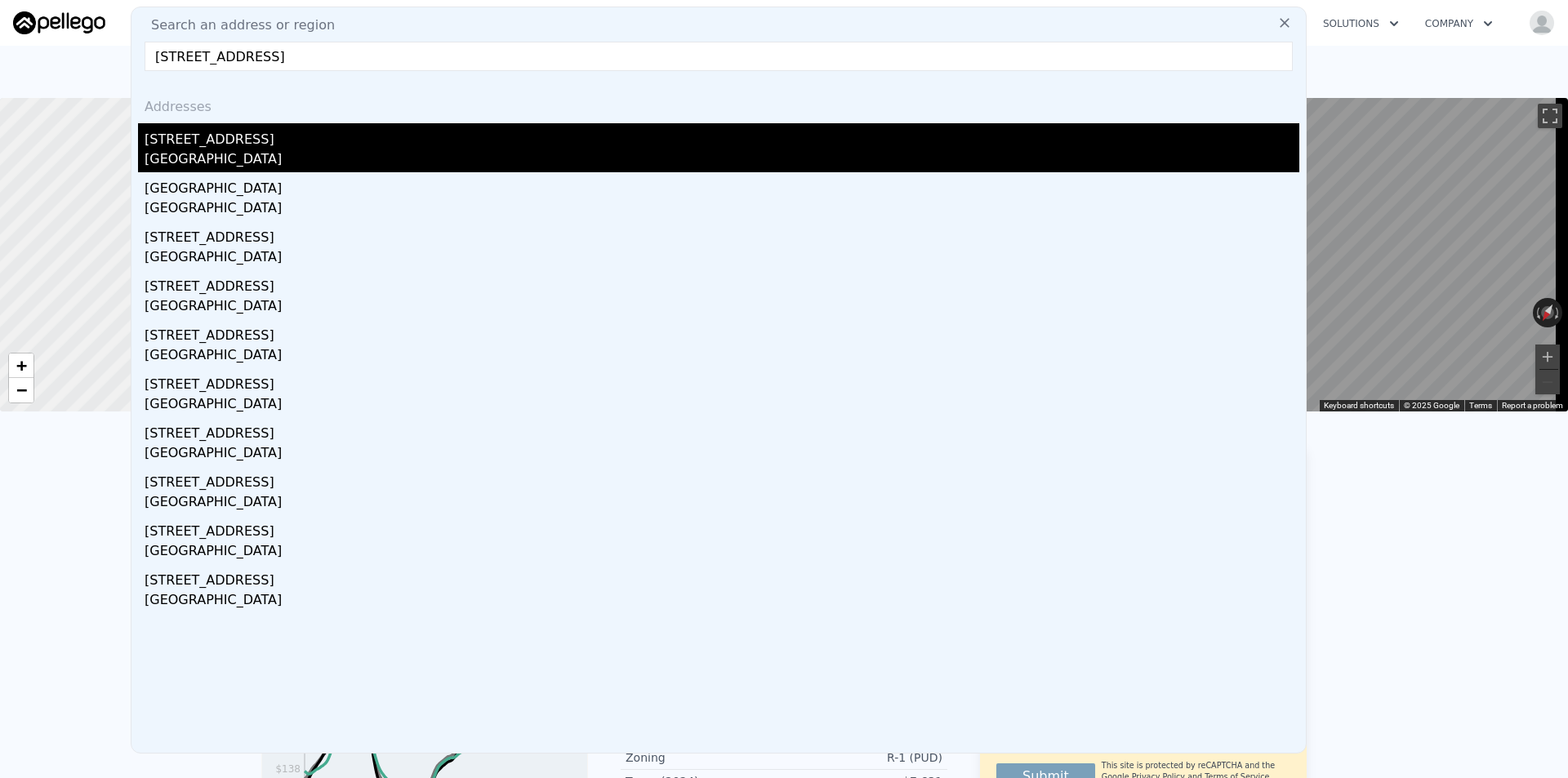
type input "43243 Deer Canyon Rd Big Bear Lake CA 92315"
click at [386, 144] on div "[STREET_ADDRESS]" at bounding box center [722, 136] width 1155 height 27
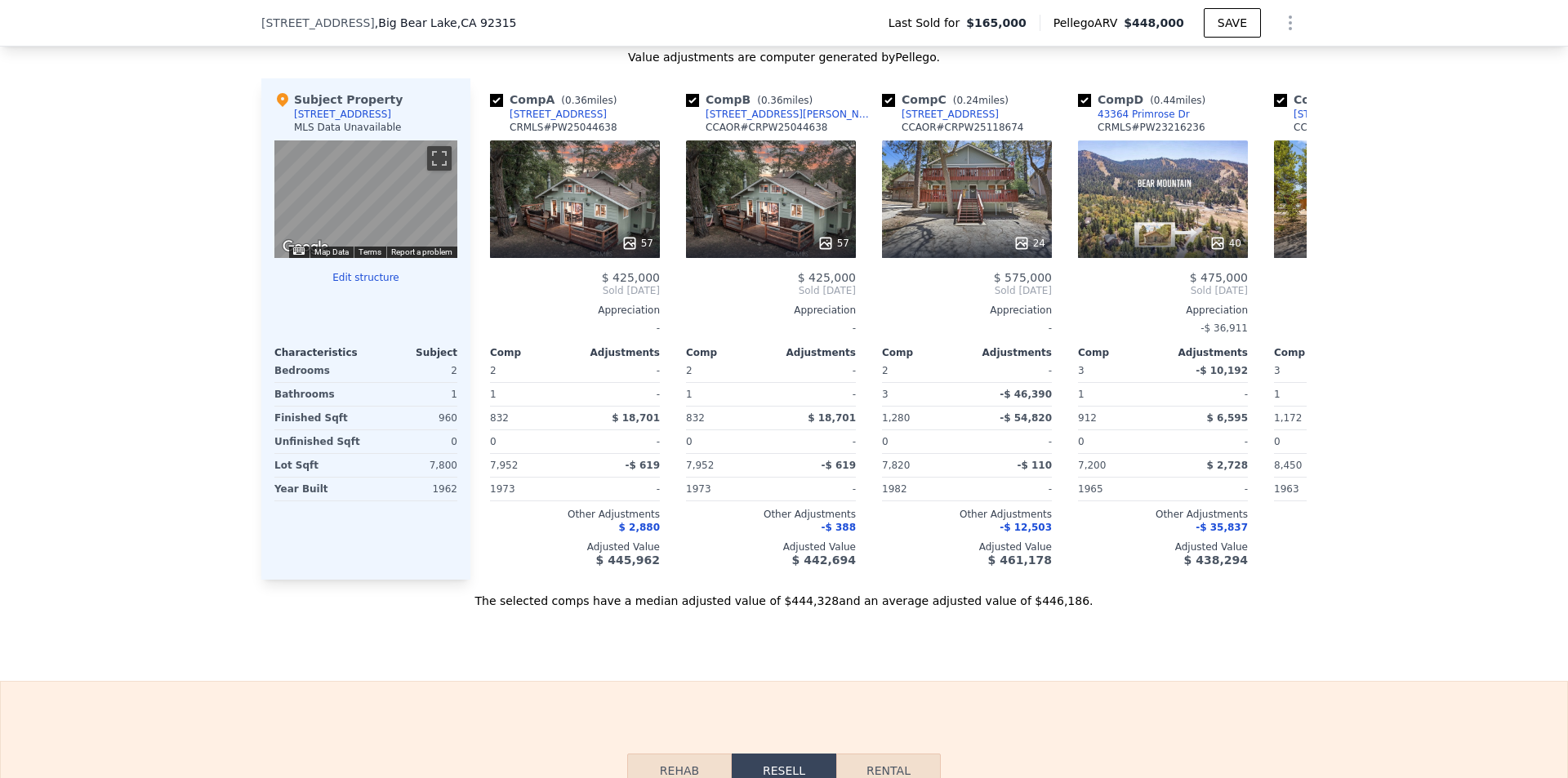
scroll to position [1545, 0]
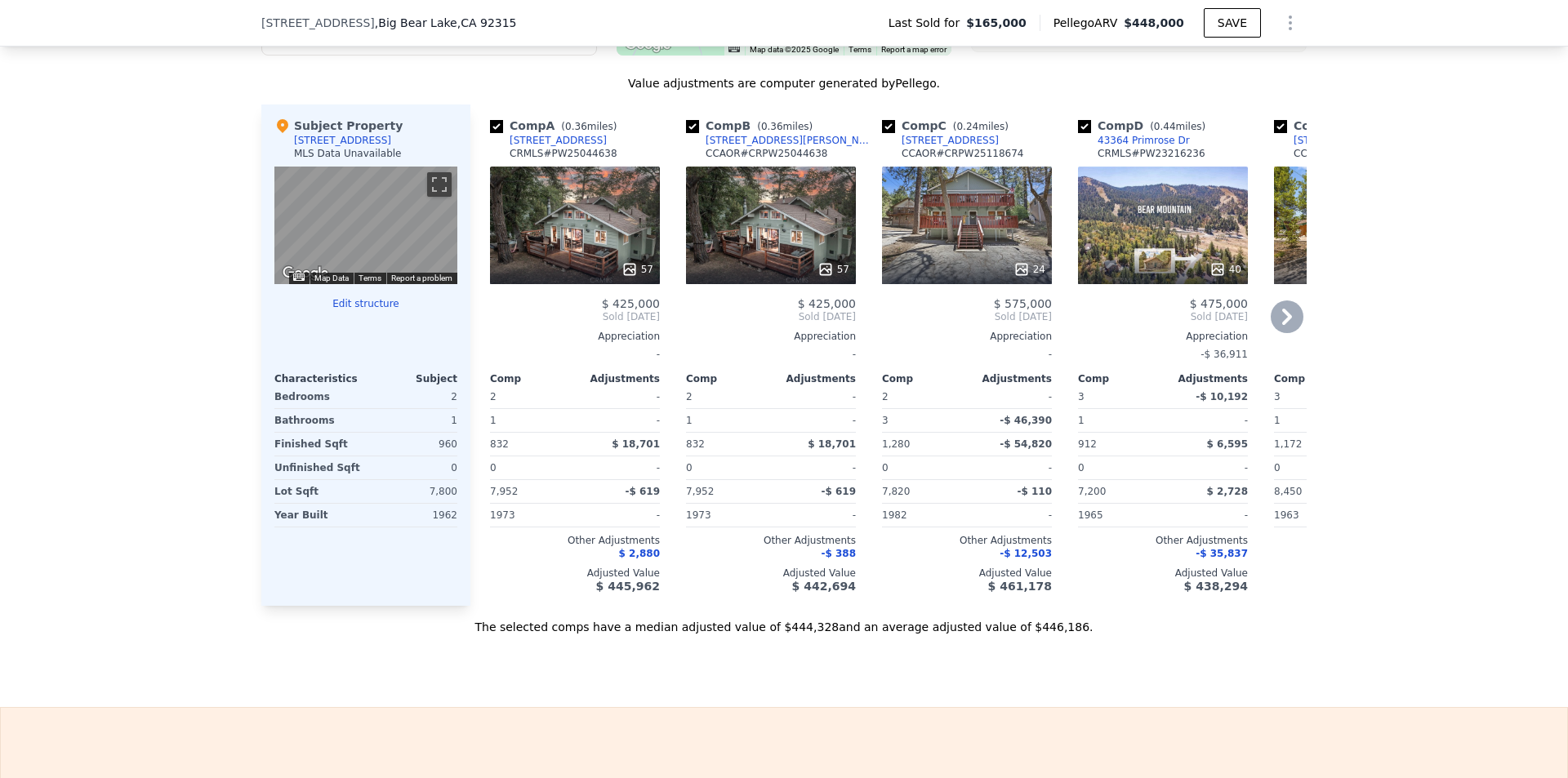
click at [623, 220] on div "57" at bounding box center [575, 225] width 170 height 118
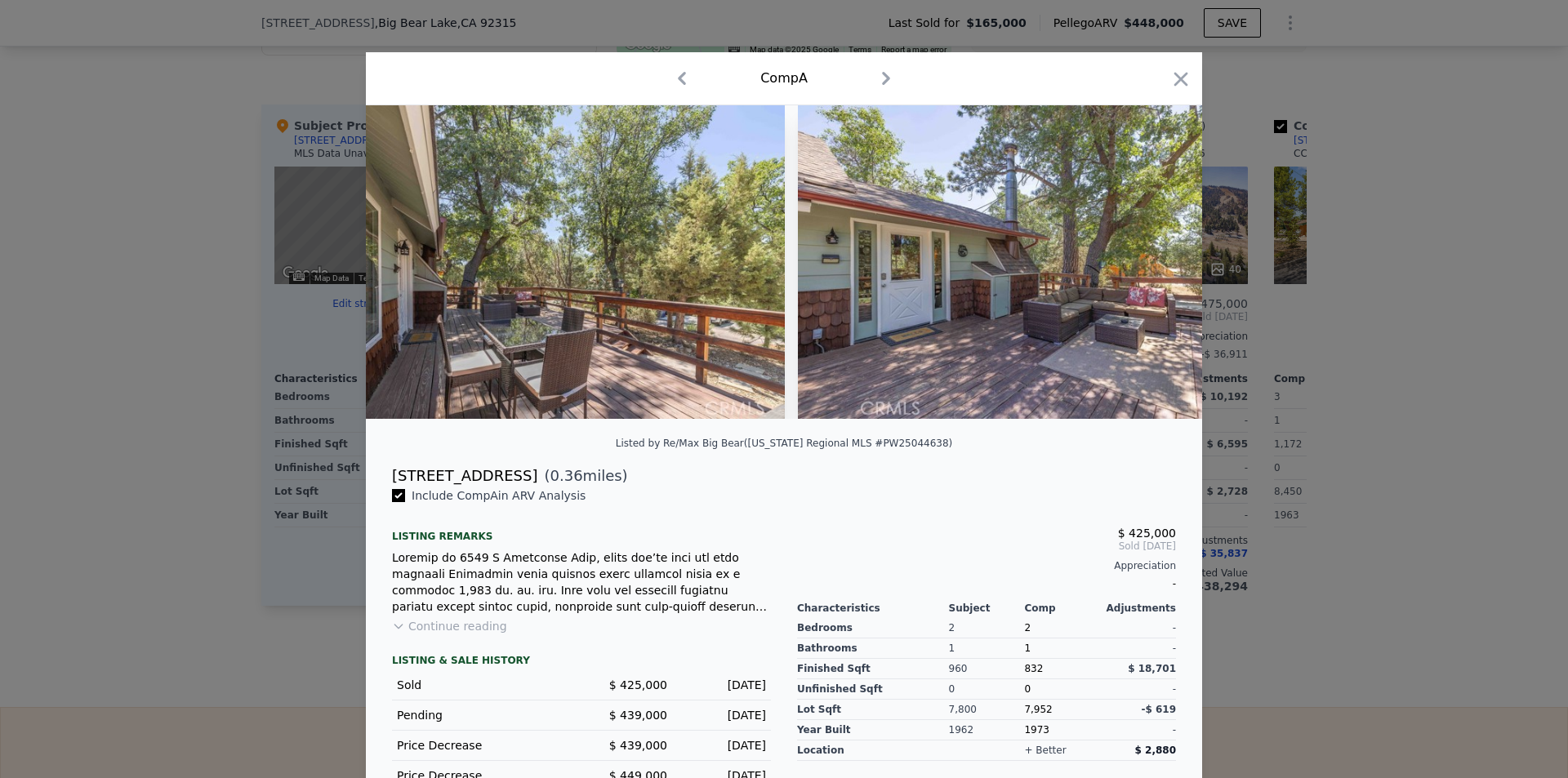
scroll to position [0, 26341]
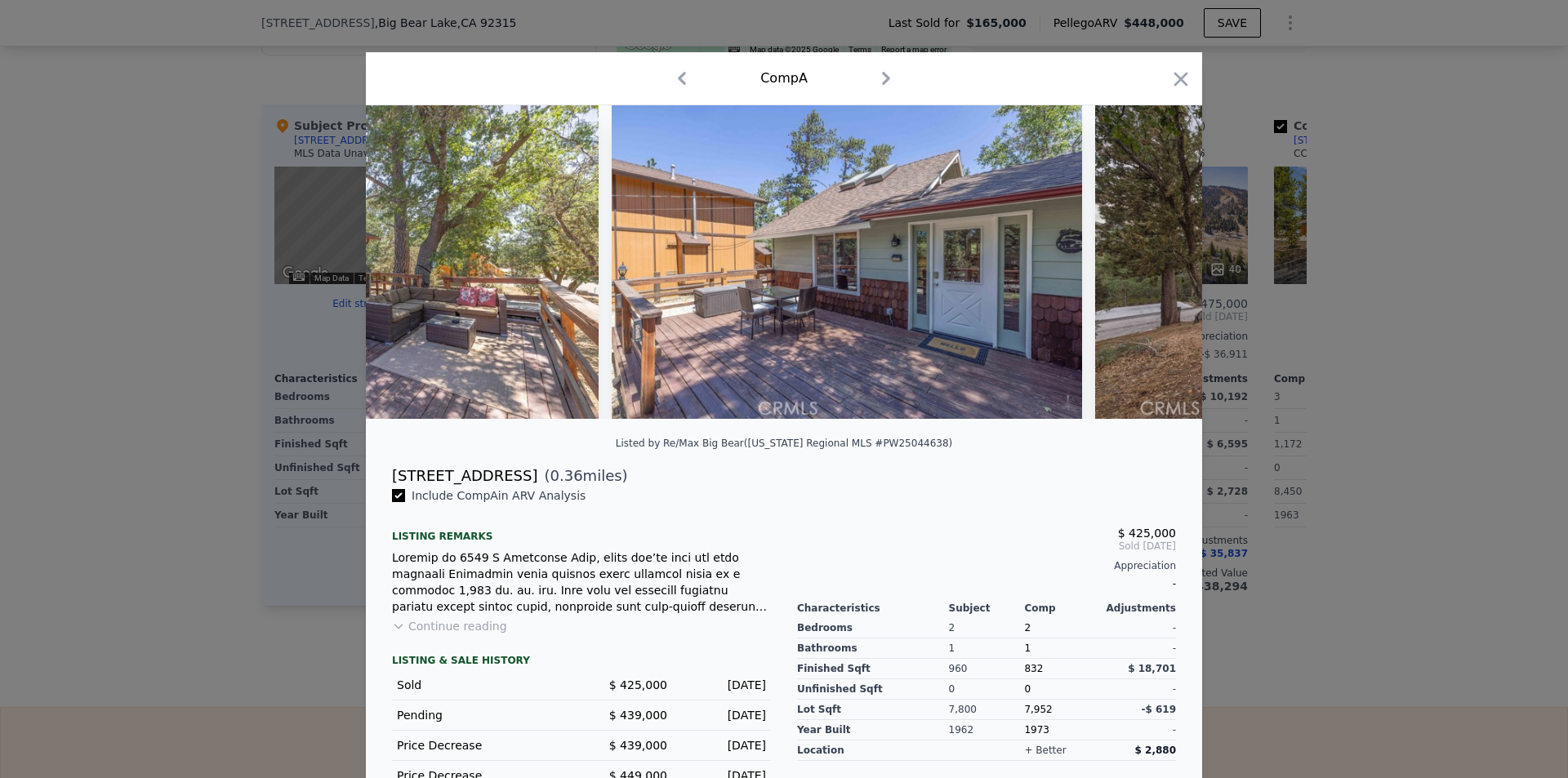
click at [1349, 356] on div at bounding box center [784, 389] width 1568 height 778
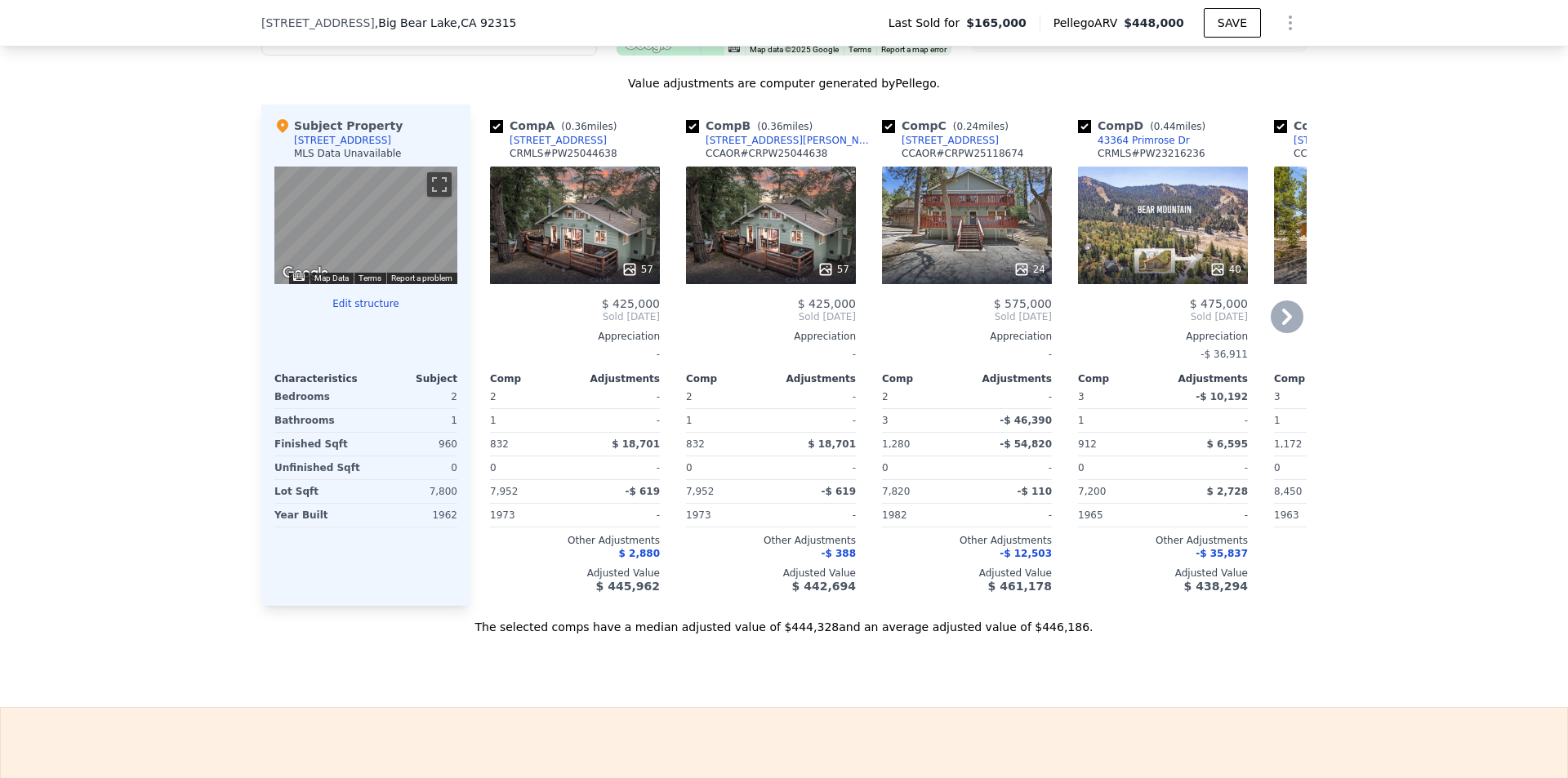
drag, startPoint x: 604, startPoint y: 153, endPoint x: 490, endPoint y: 157, distance: 114.1
click at [490, 157] on div "Comp A ( 0.36 miles) 1254 S Sheephorn Road CRMLS # PW25044638" at bounding box center [575, 141] width 170 height 49
copy div "1254 S Sheephorn Road"
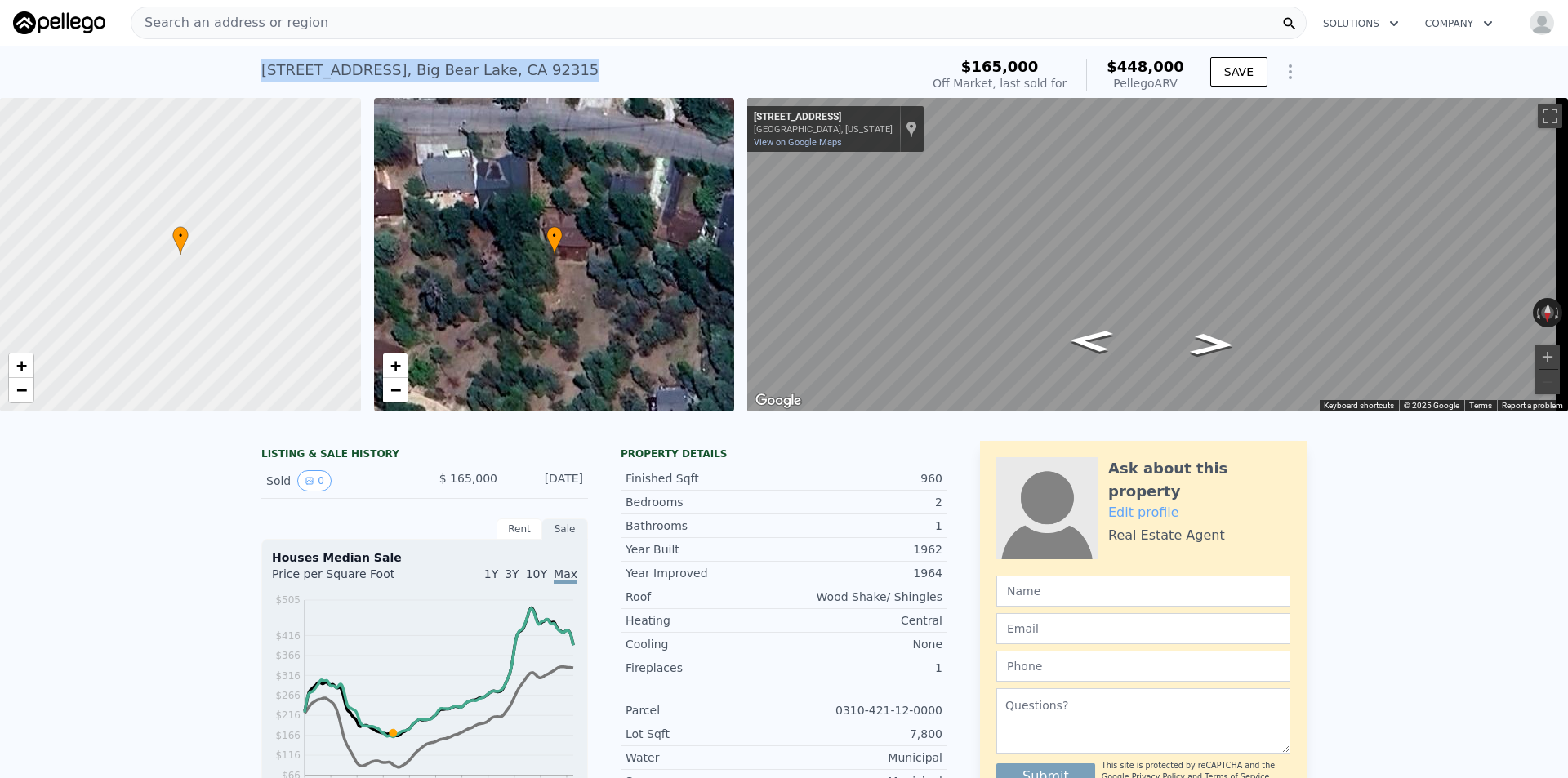
drag, startPoint x: 590, startPoint y: 67, endPoint x: 211, endPoint y: 75, distance: 379.1
click at [211, 75] on div "43243 Deer Canyon Rd , Big Bear Lake , CA 92315 Sold Nov 2011 for $165k (~ARV $…" at bounding box center [784, 72] width 1568 height 52
copy div "43243 Deer Canyon Rd , Big Bear Lake , CA 92315"
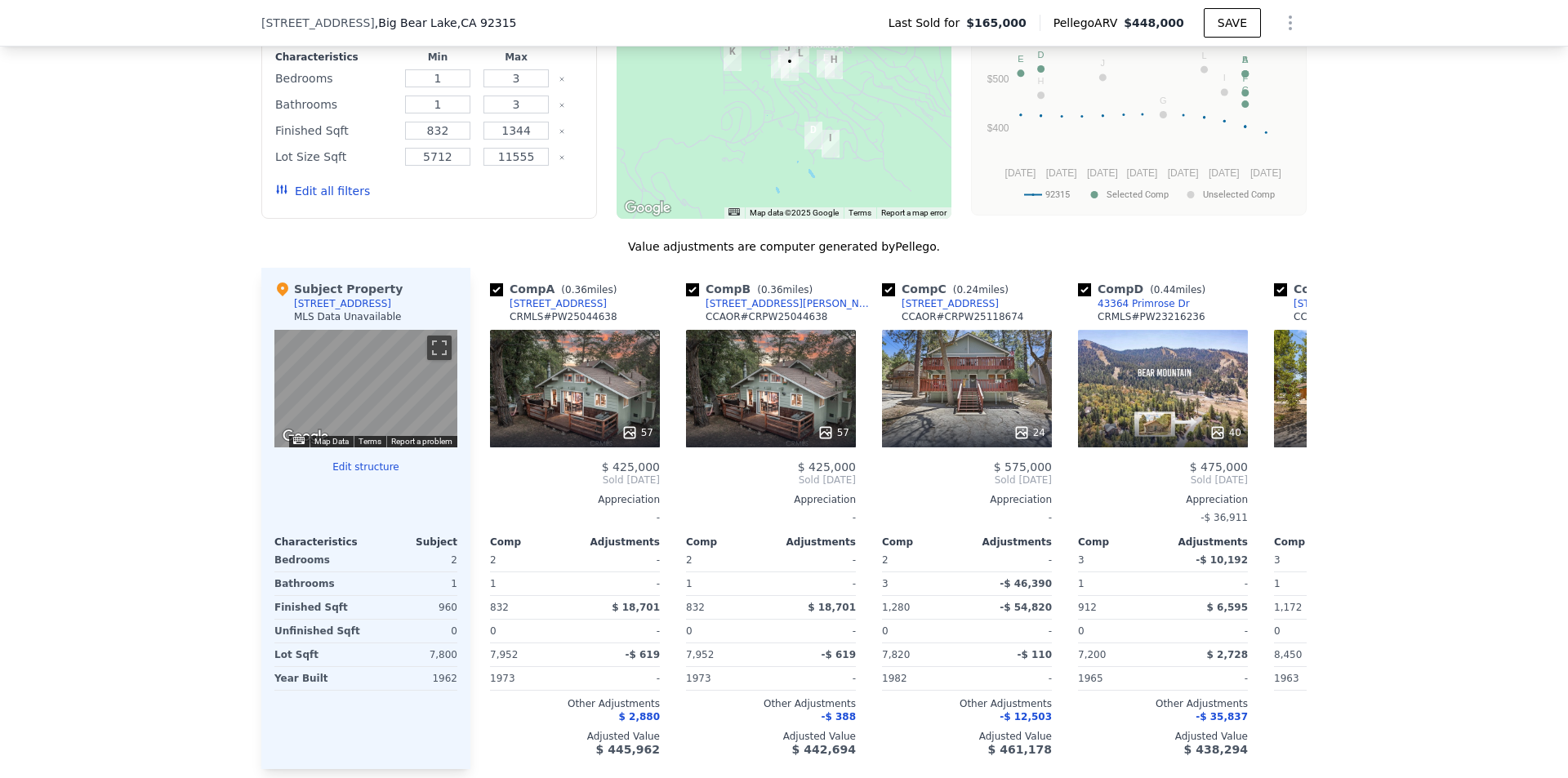
scroll to position [1628, 0]
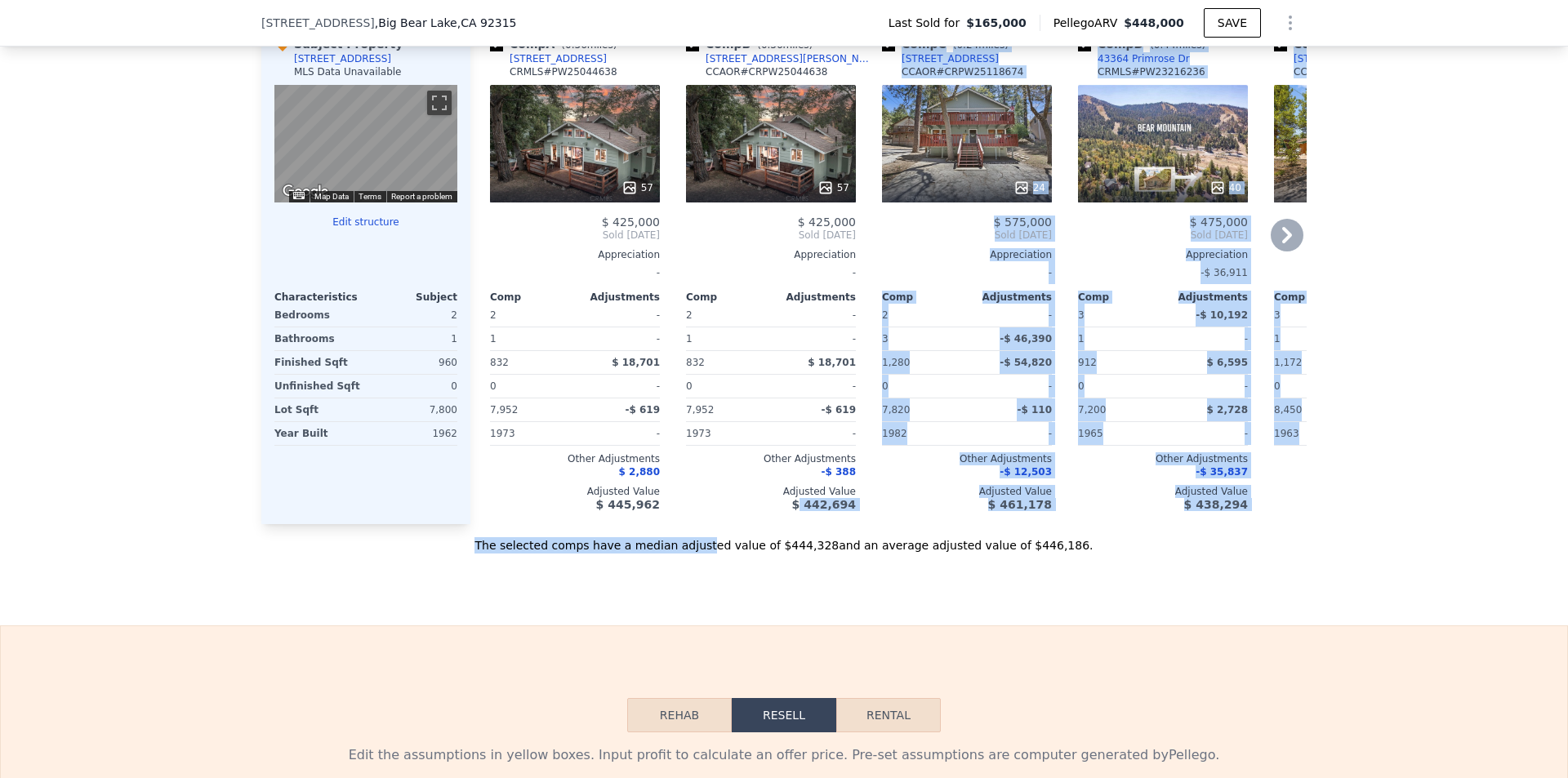
drag, startPoint x: 723, startPoint y: 550, endPoint x: 806, endPoint y: 548, distance: 83.0
click at [806, 548] on div "Value adjustments are computer generated by Pellego . Subject Property 43243 De…" at bounding box center [784, 274] width 1045 height 561
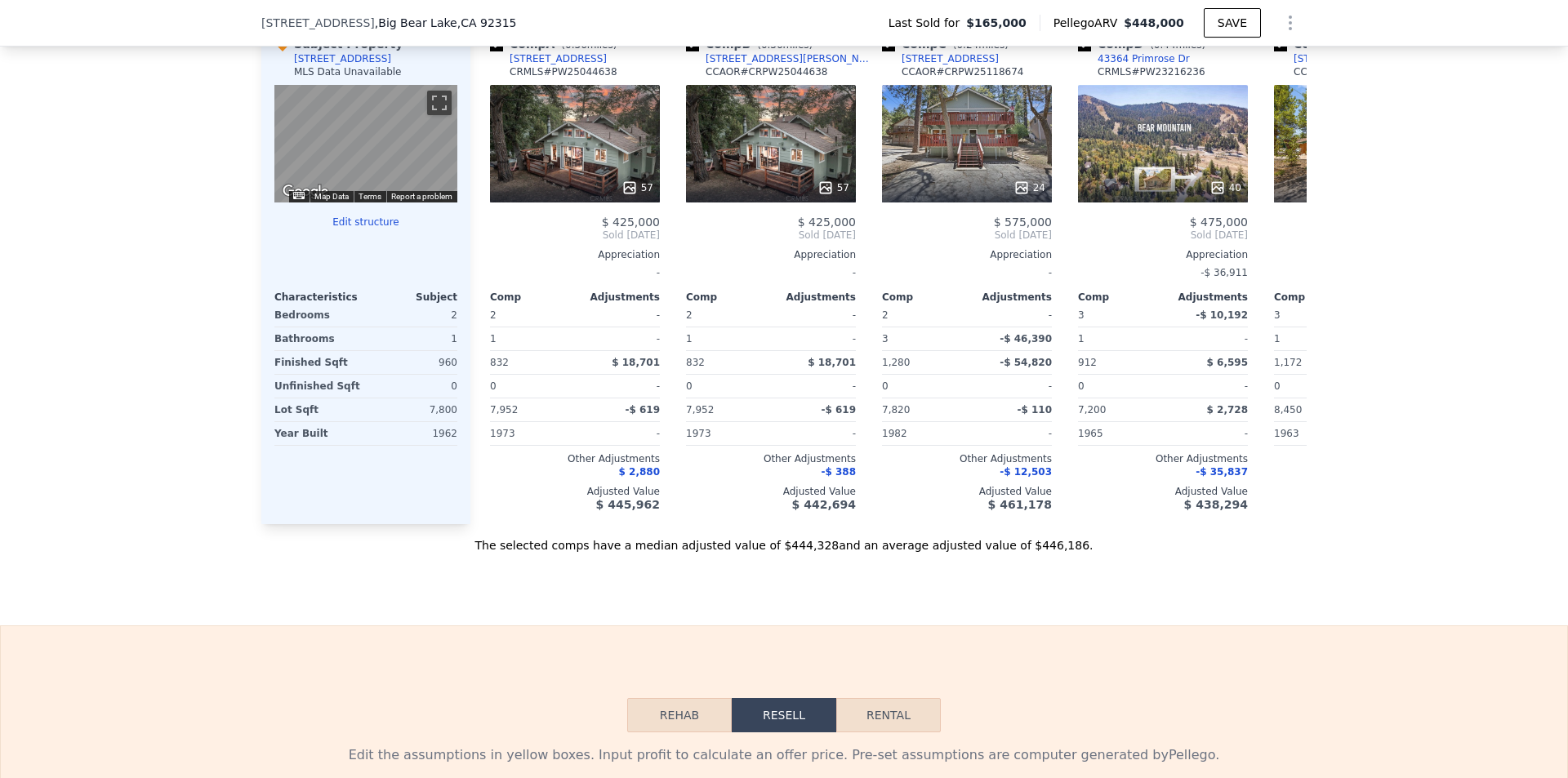
click at [915, 553] on div "The selected comps have a median adjusted value of $444,328 and an average adju…" at bounding box center [784, 538] width 1045 height 29
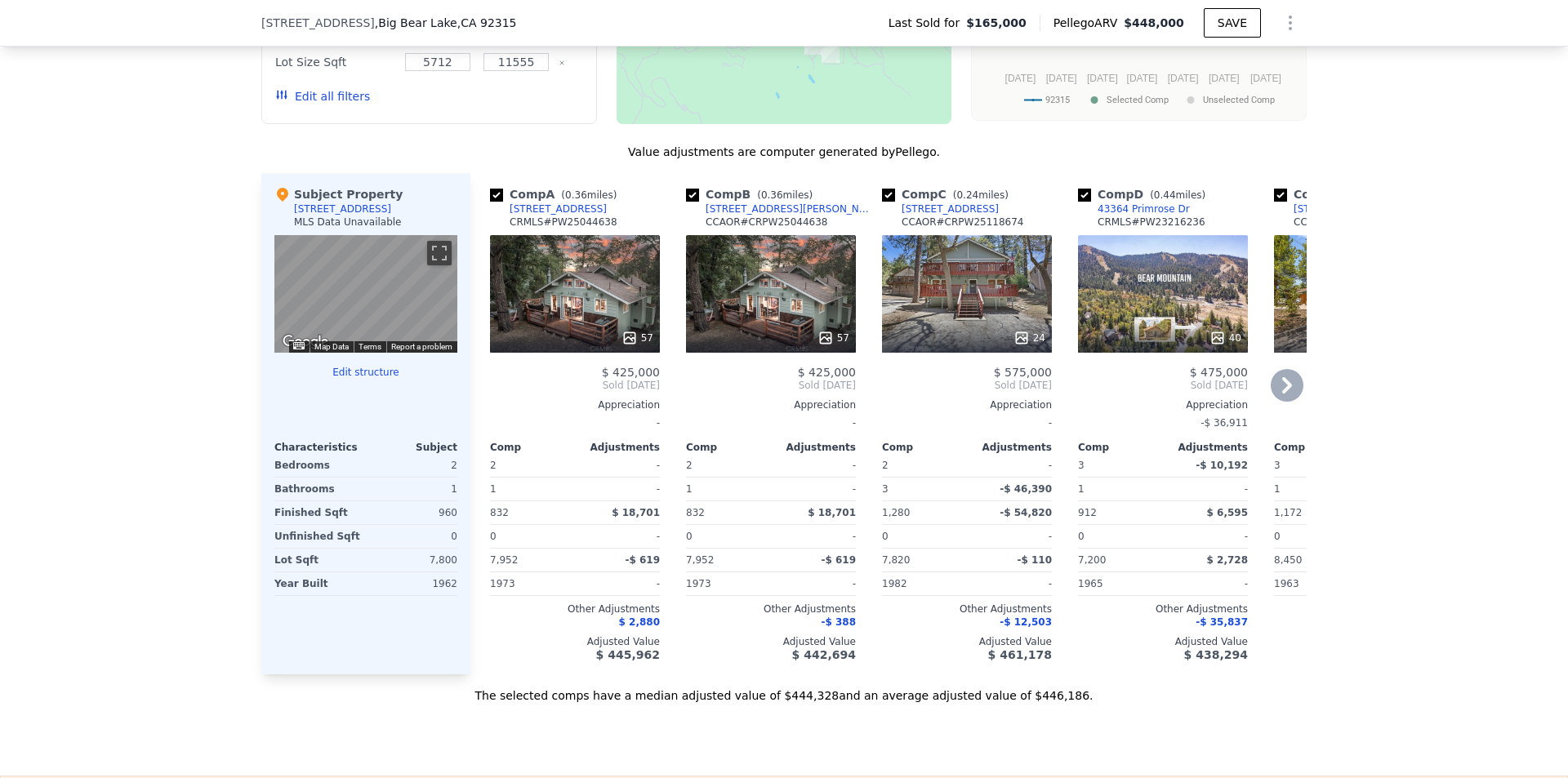
scroll to position [1464, 0]
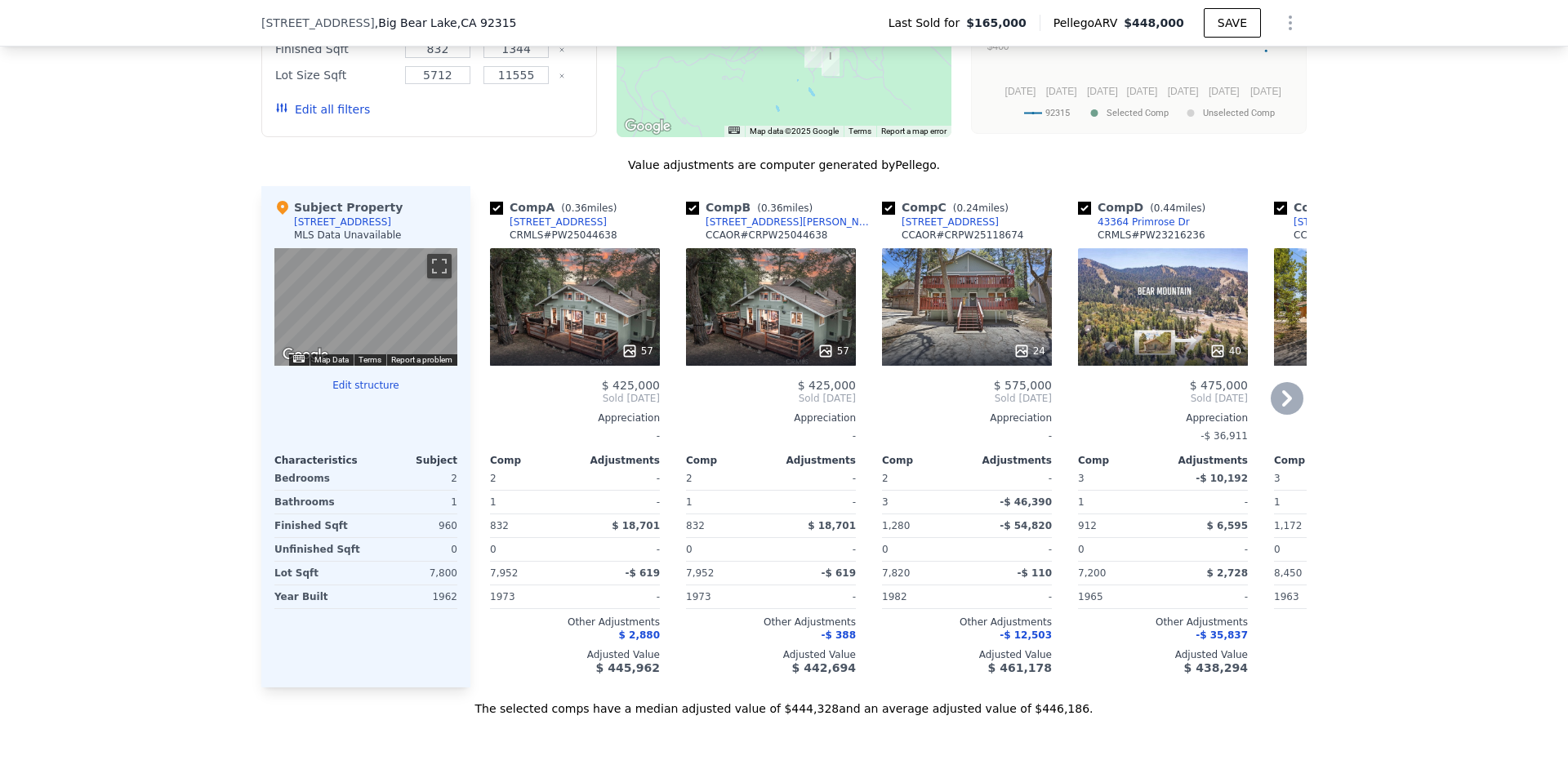
drag, startPoint x: 1003, startPoint y: 226, endPoint x: 983, endPoint y: 233, distance: 21.2
click at [983, 233] on div "Comp C ( 0.24 miles) 43122 Moonridge Rd CCAOR # CRPW25118674" at bounding box center [967, 223] width 170 height 49
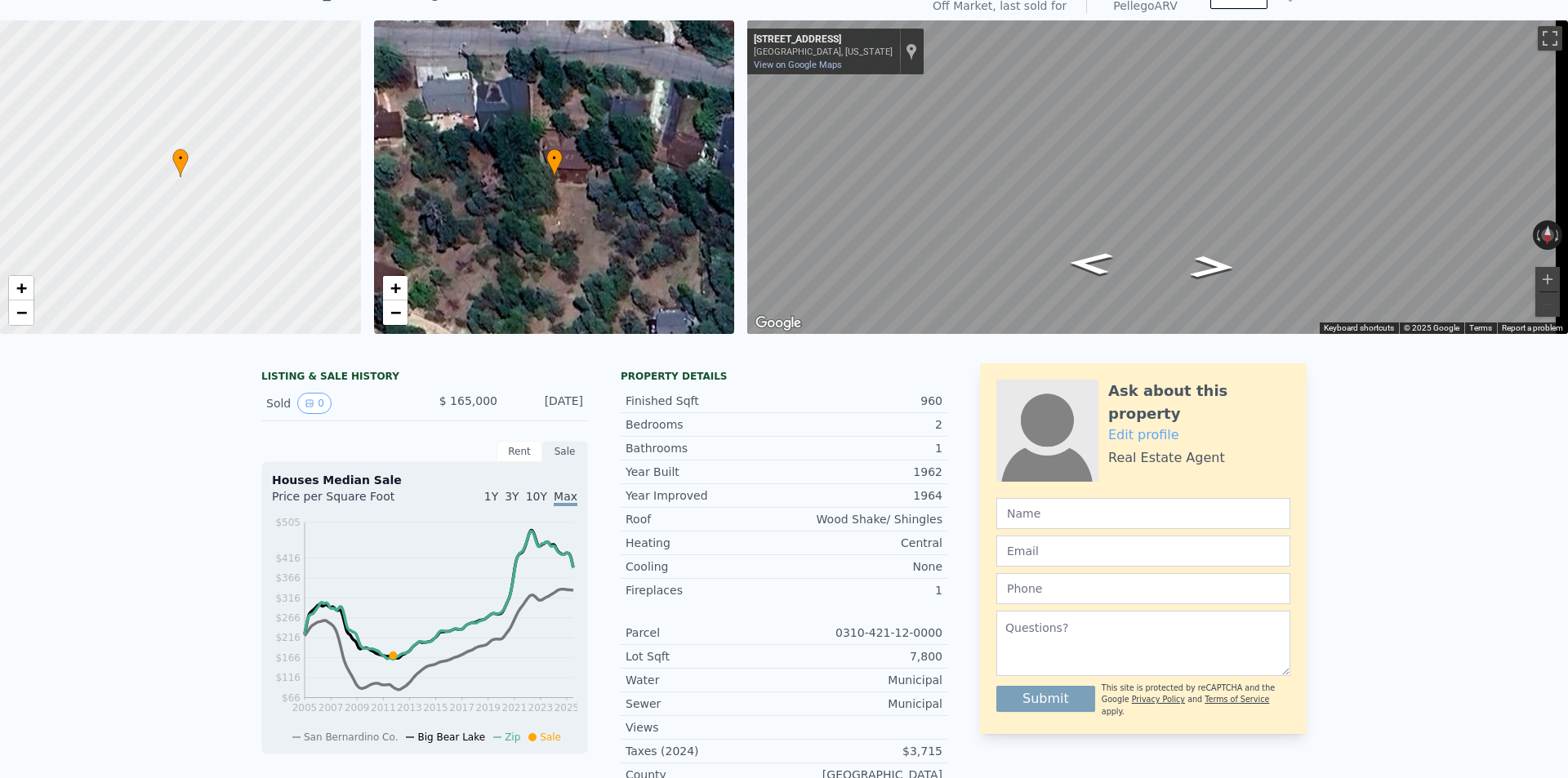
scroll to position [5, 0]
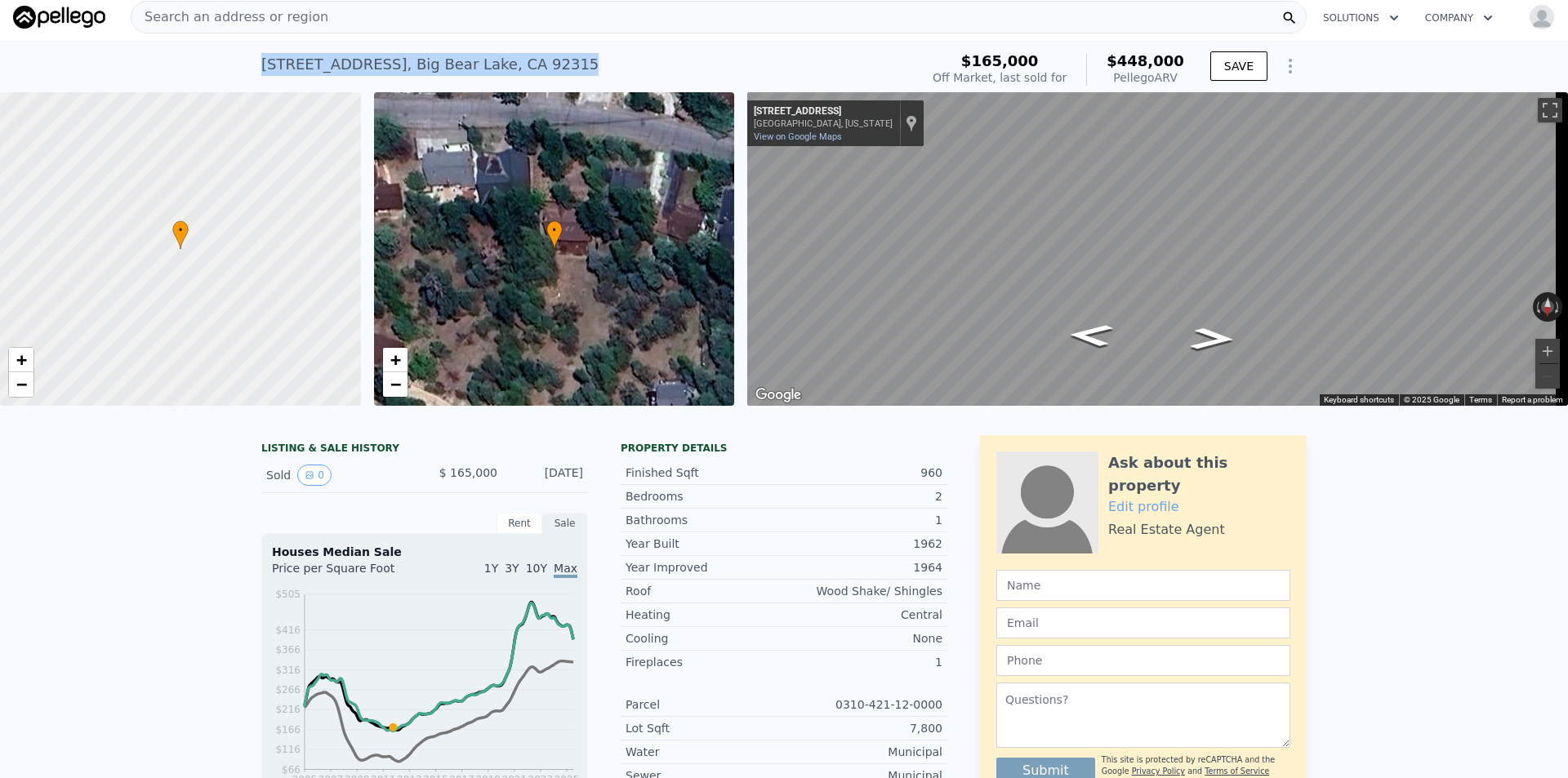
drag, startPoint x: 583, startPoint y: 65, endPoint x: 241, endPoint y: 49, distance: 342.4
click at [241, 49] on div "43243 Deer Canyon Rd , Big Bear Lake , CA 92315 Sold Nov 2011 for $165k (~ARV $…" at bounding box center [784, 65] width 1568 height 52
copy div "43243 Deer Canyon Rd , Big Bear Lake , CA 92315"
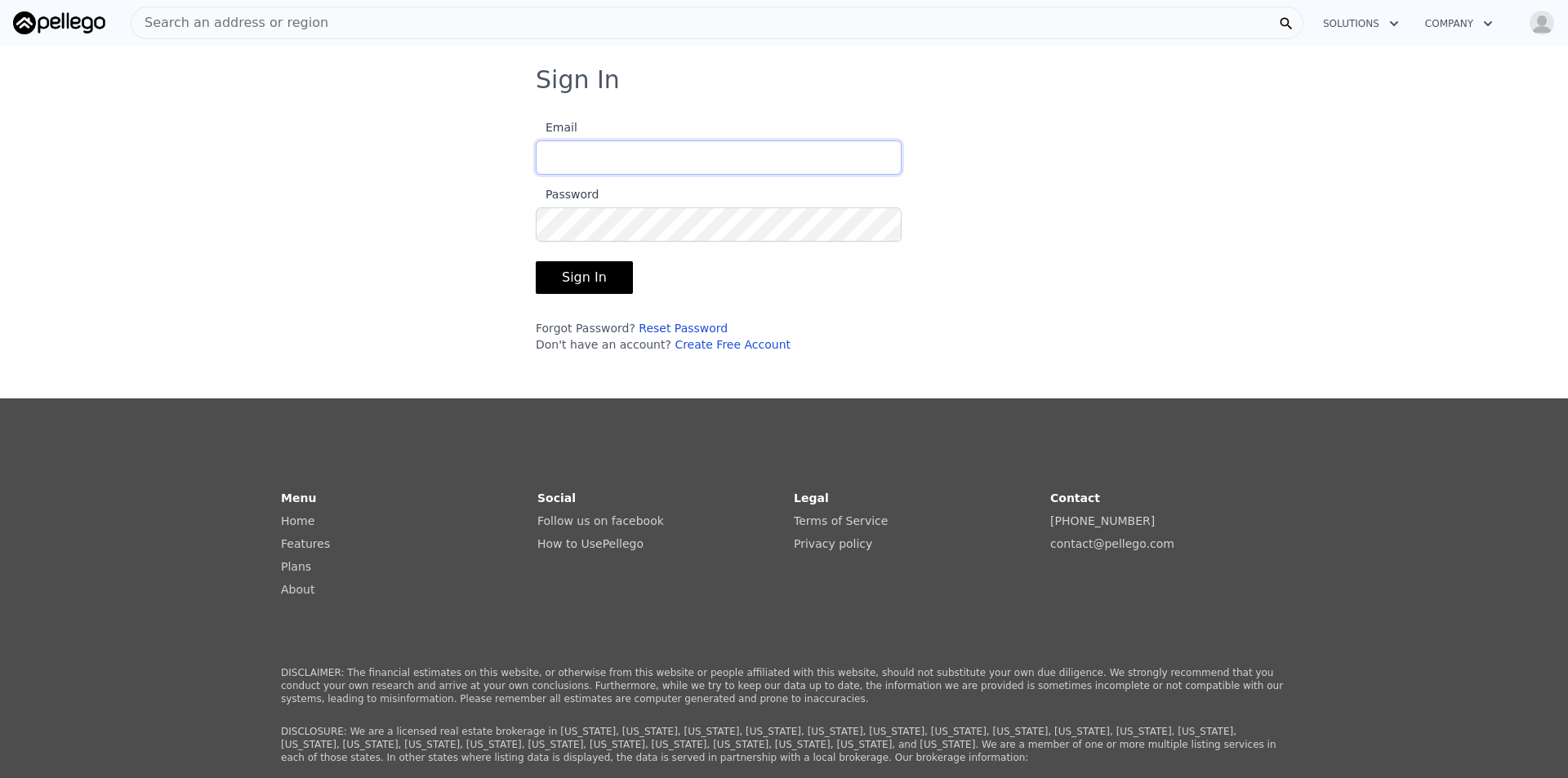
type input "[EMAIL_ADDRESS][DOMAIN_NAME]"
click at [583, 273] on button "Sign In" at bounding box center [585, 278] width 97 height 33
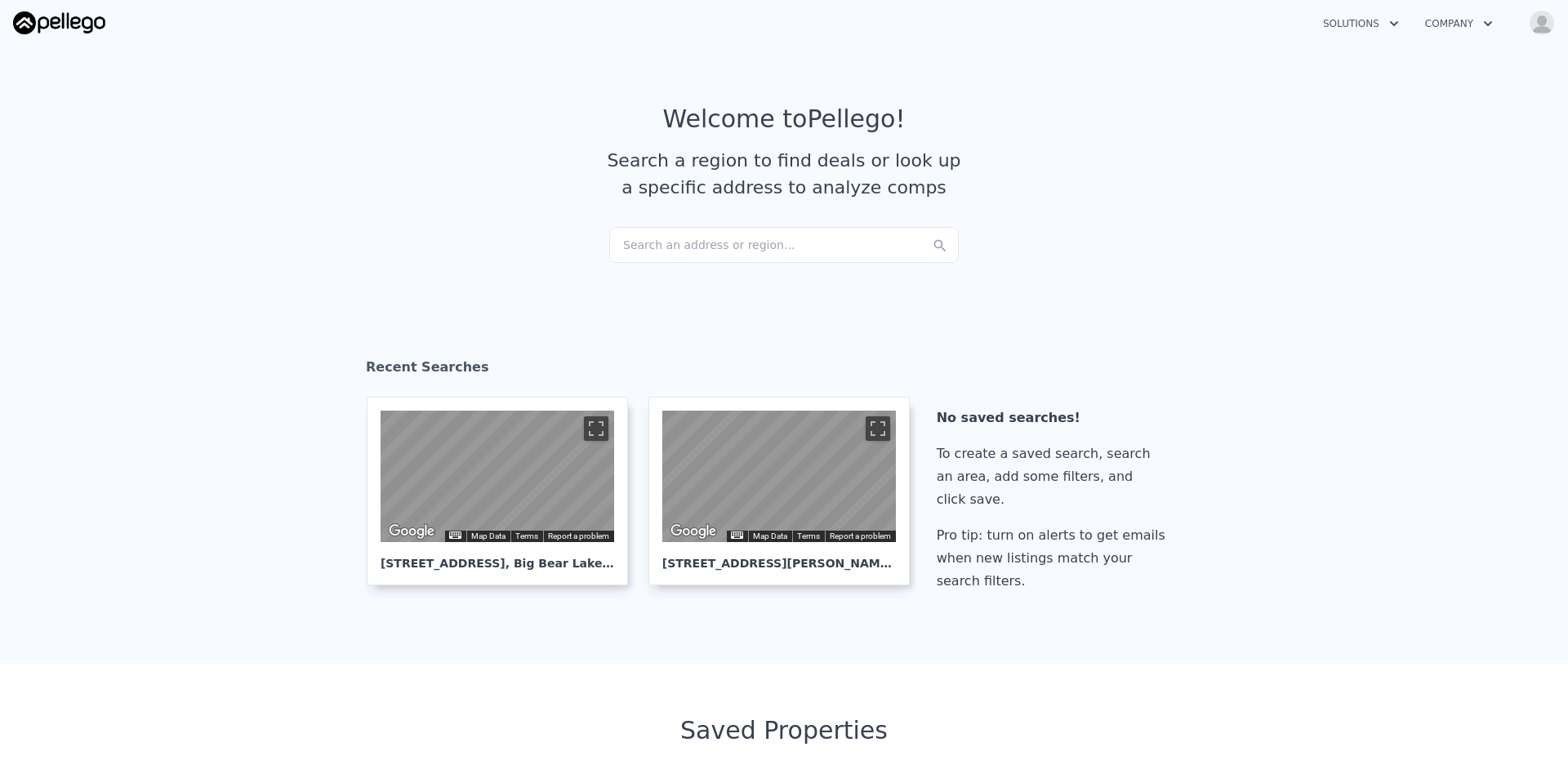
click at [682, 251] on div "Search an address or region..." at bounding box center [784, 245] width 349 height 36
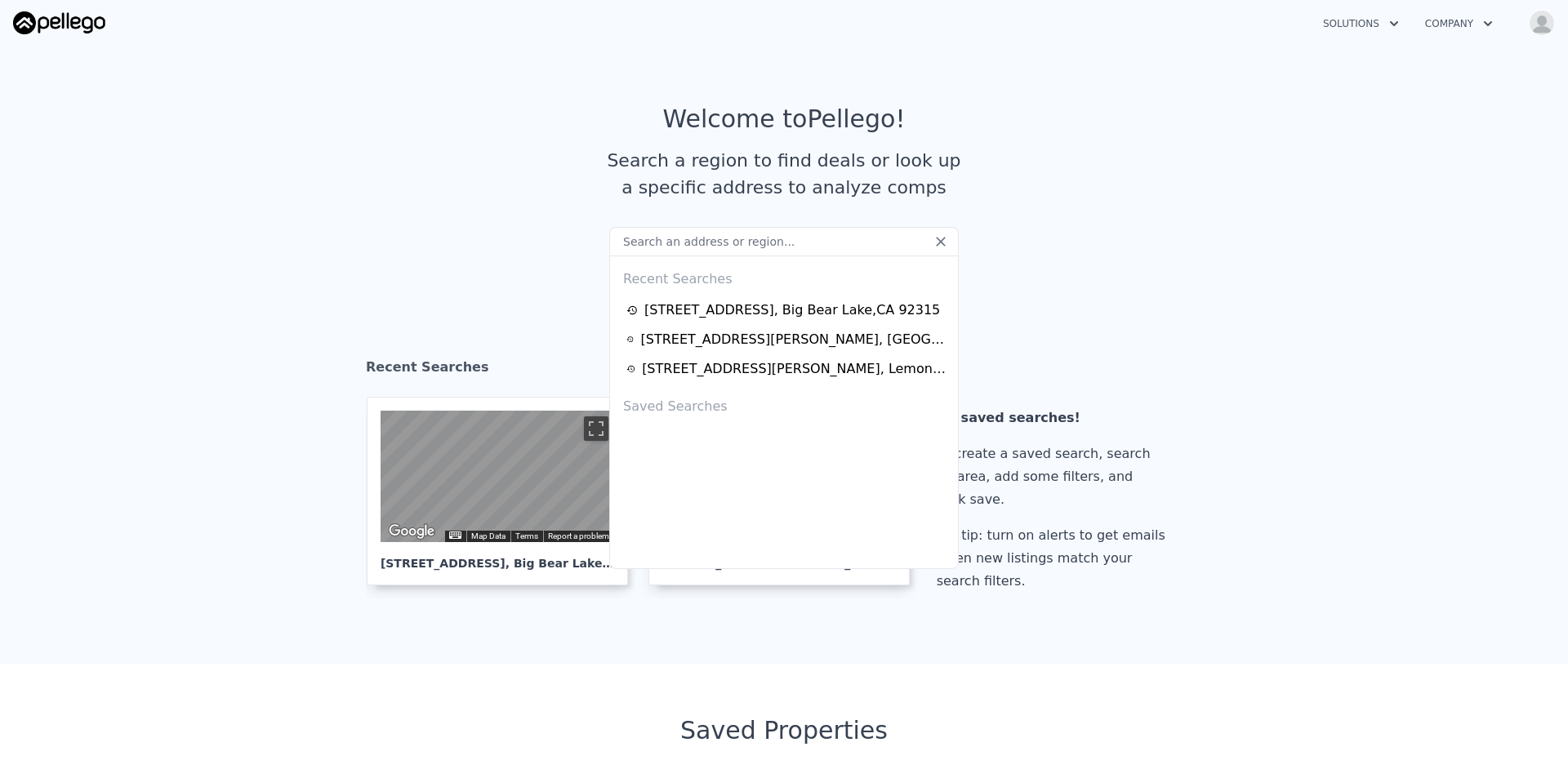
type input "36172 Avenida De Las Montanas, Cathedral City, CA 92234"
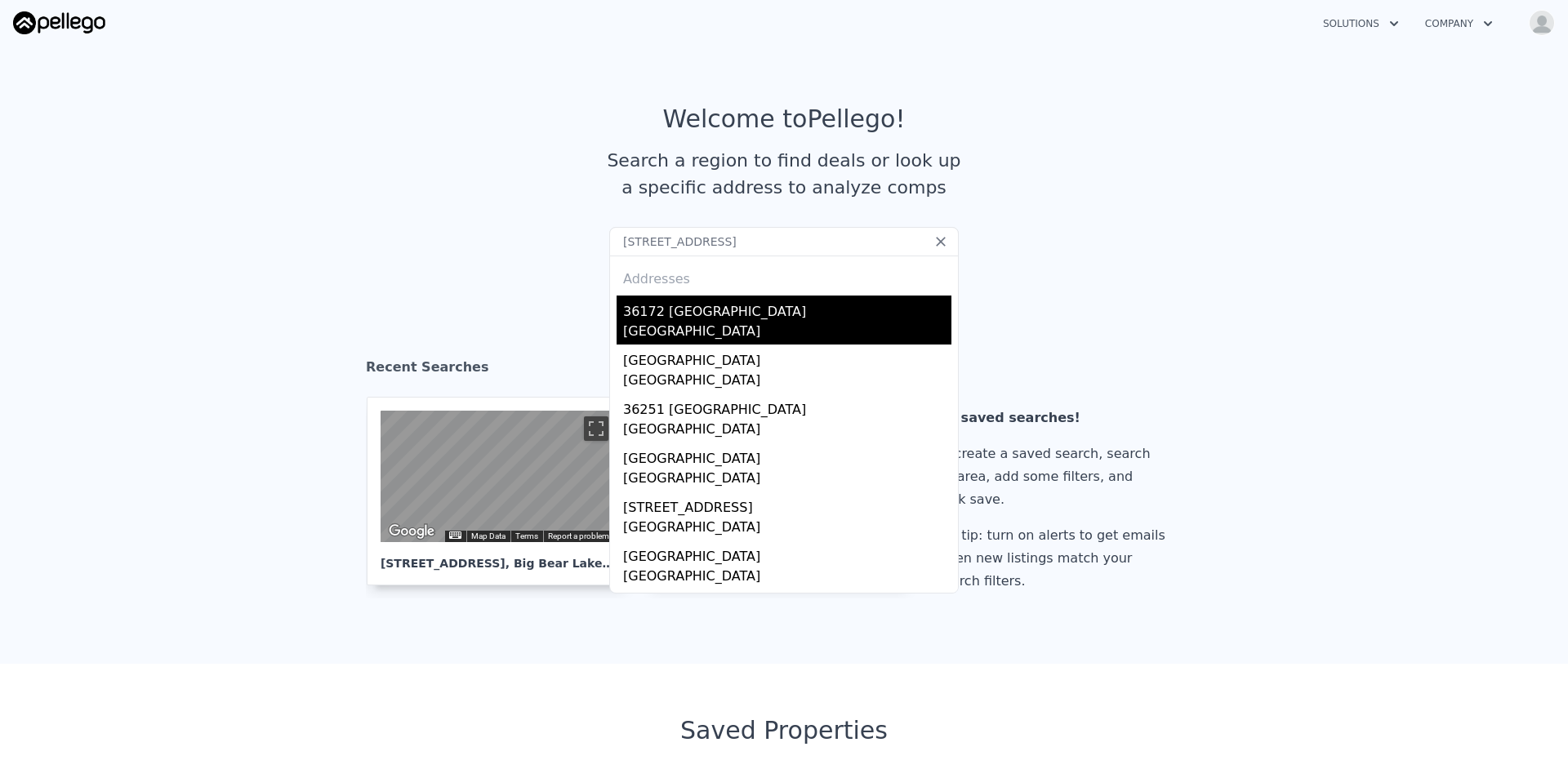
click at [702, 315] on div "36172 [GEOGRAPHIC_DATA]" at bounding box center [787, 309] width 328 height 27
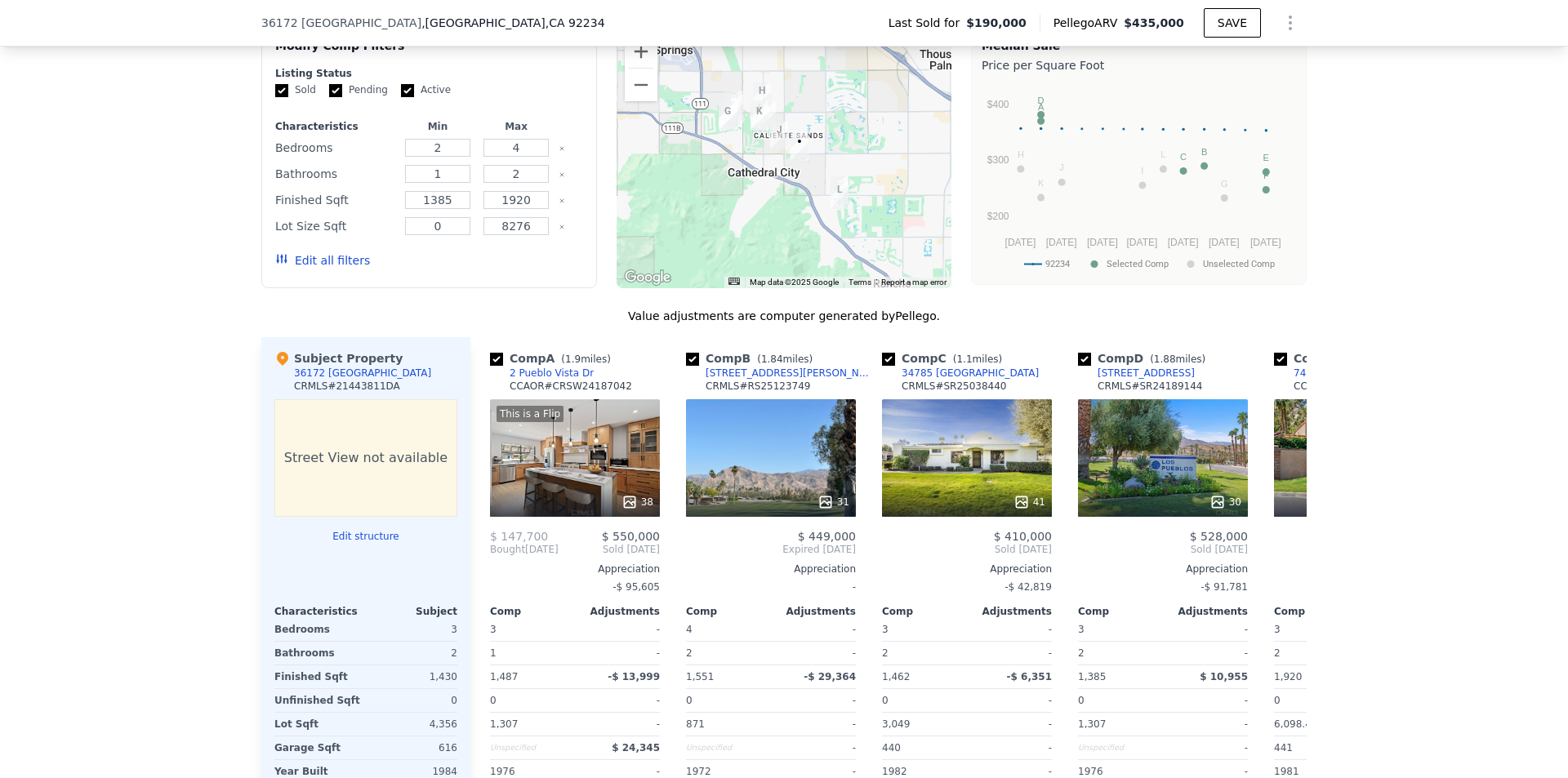
scroll to position [1545, 0]
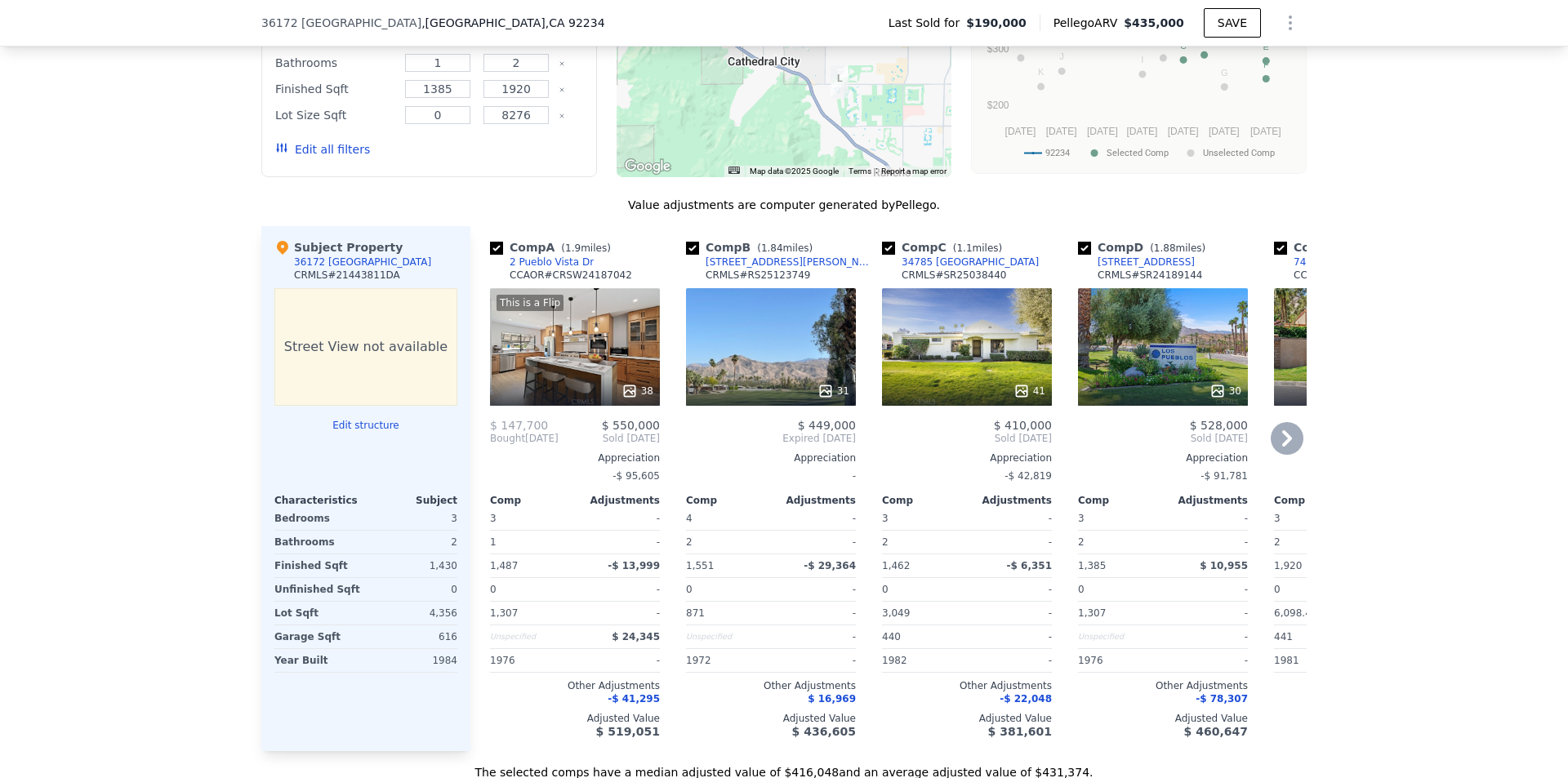
click at [605, 360] on div "This is a Flip 38" at bounding box center [575, 347] width 170 height 118
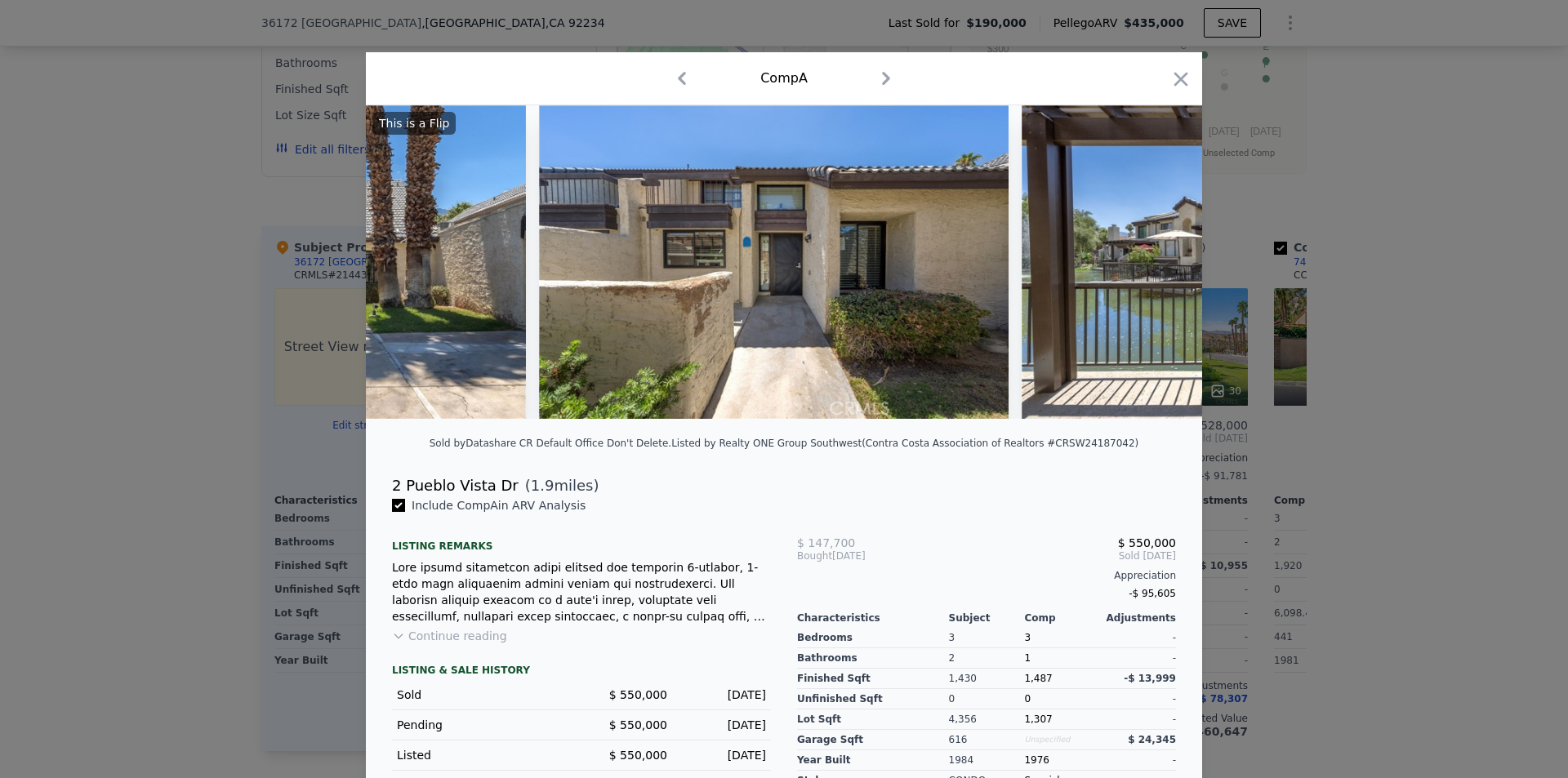
scroll to position [0, 11972]
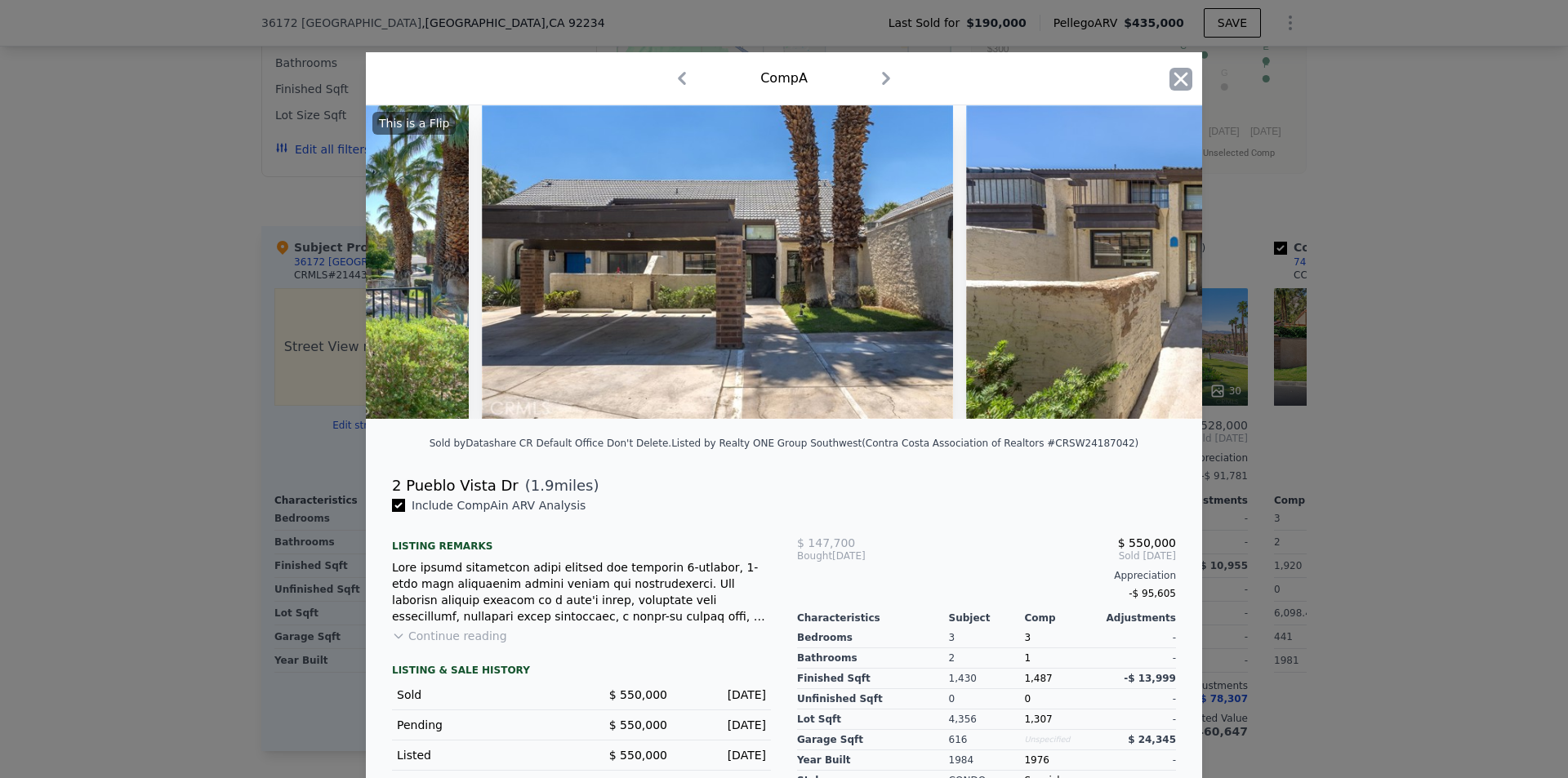
click at [1170, 80] on icon "button" at bounding box center [1182, 80] width 23 height 23
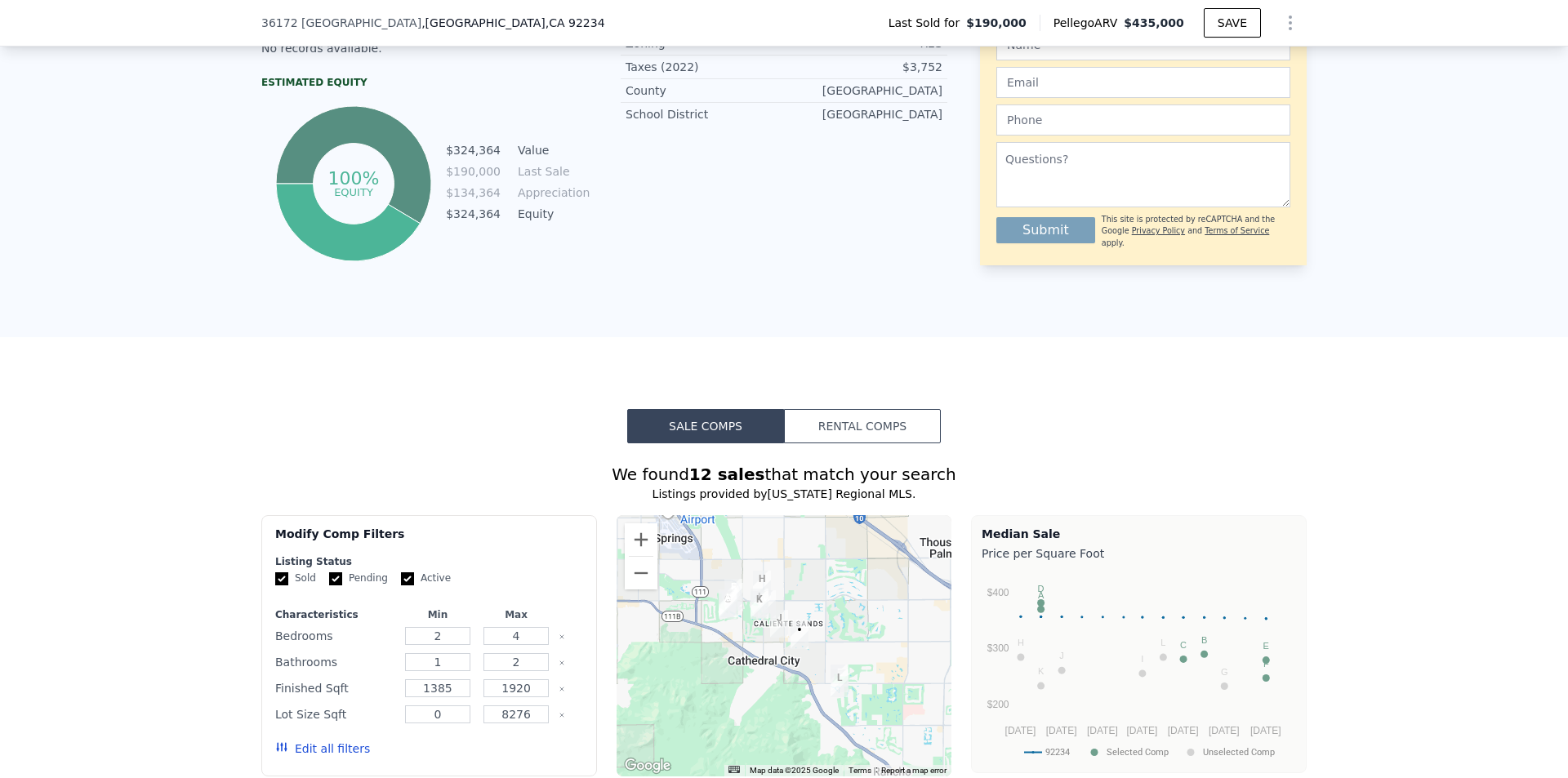
scroll to position [5, 0]
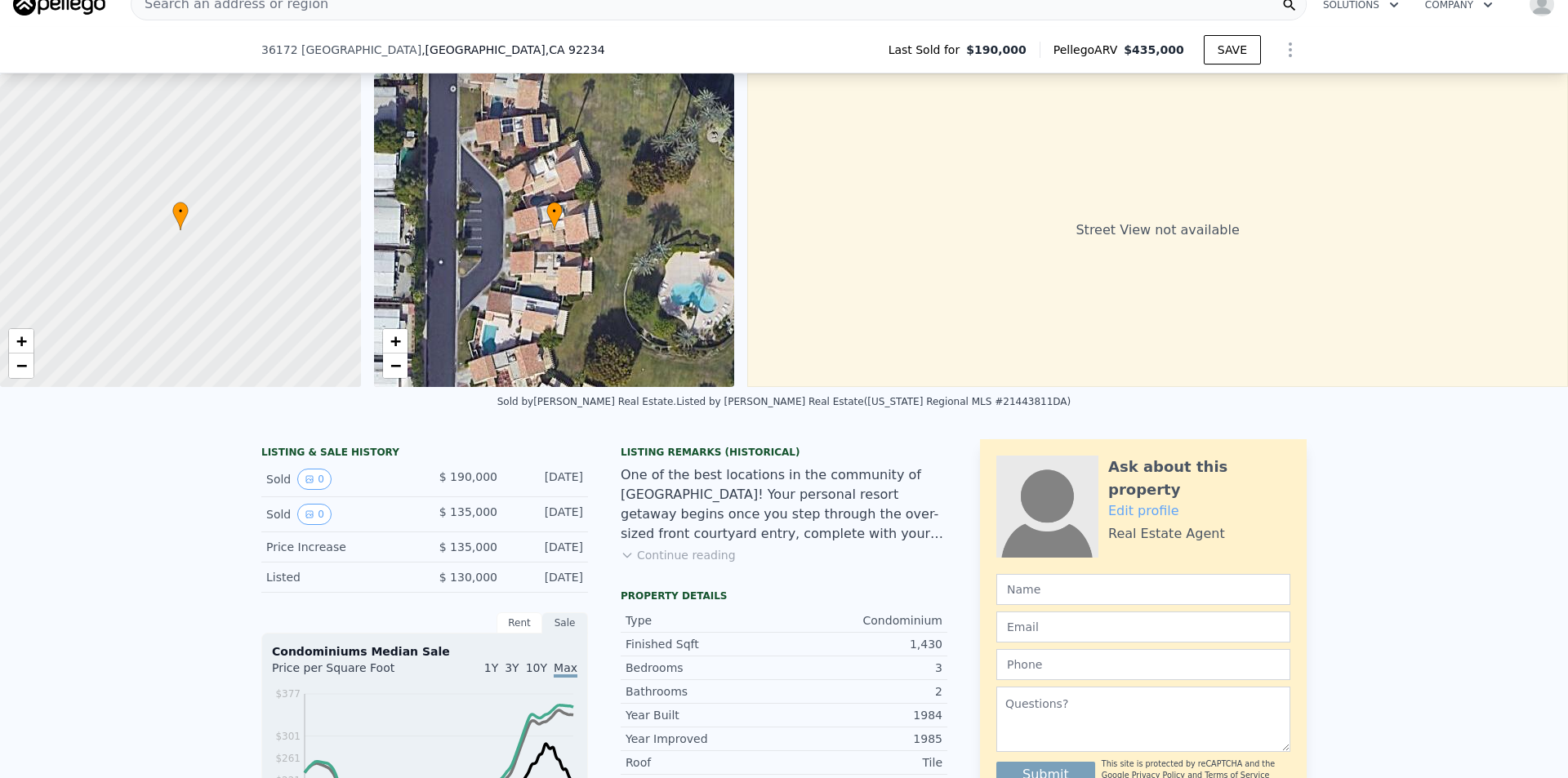
drag, startPoint x: 195, startPoint y: 332, endPoint x: 256, endPoint y: 167, distance: 175.9
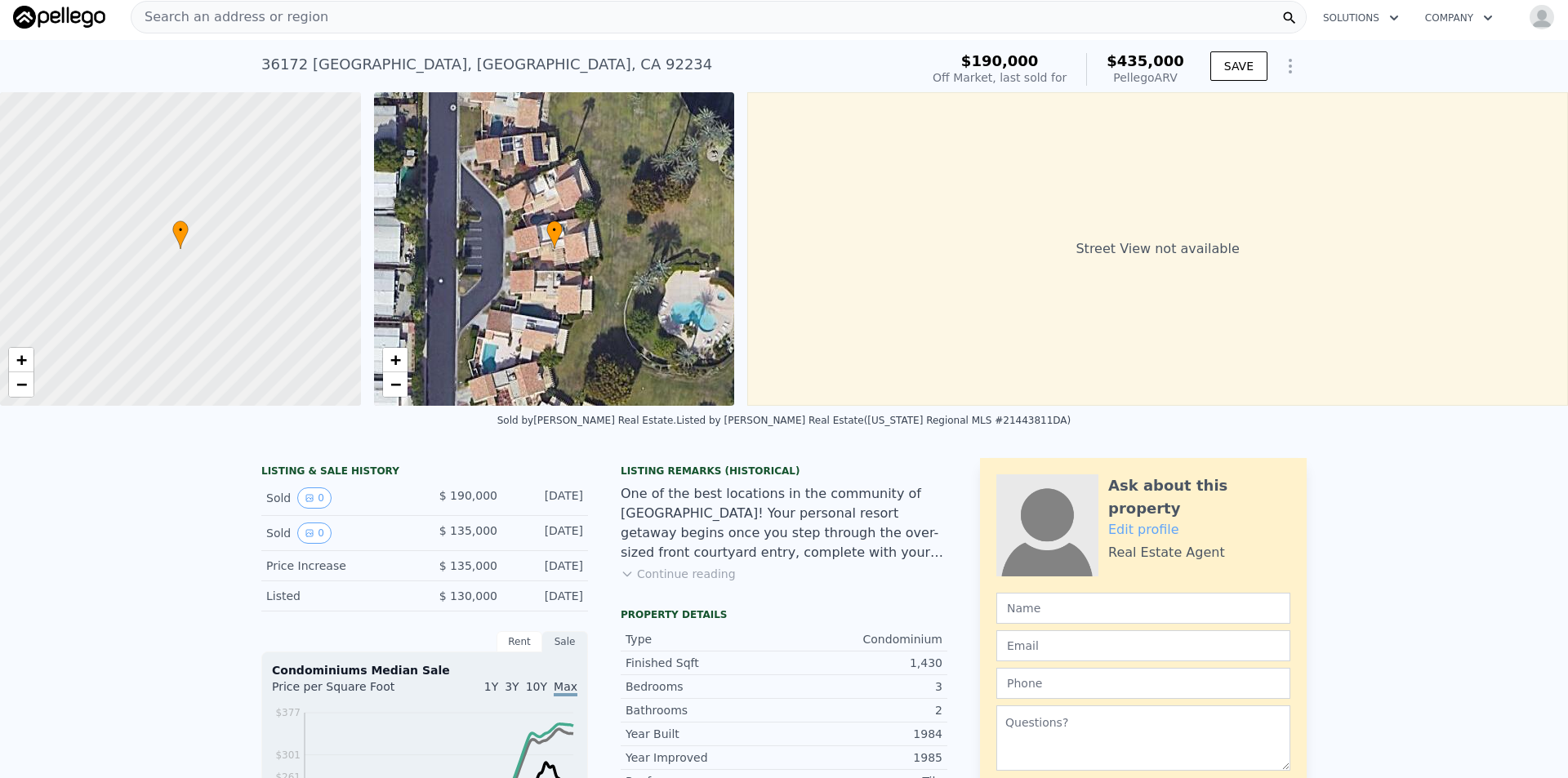
scroll to position [0, 0]
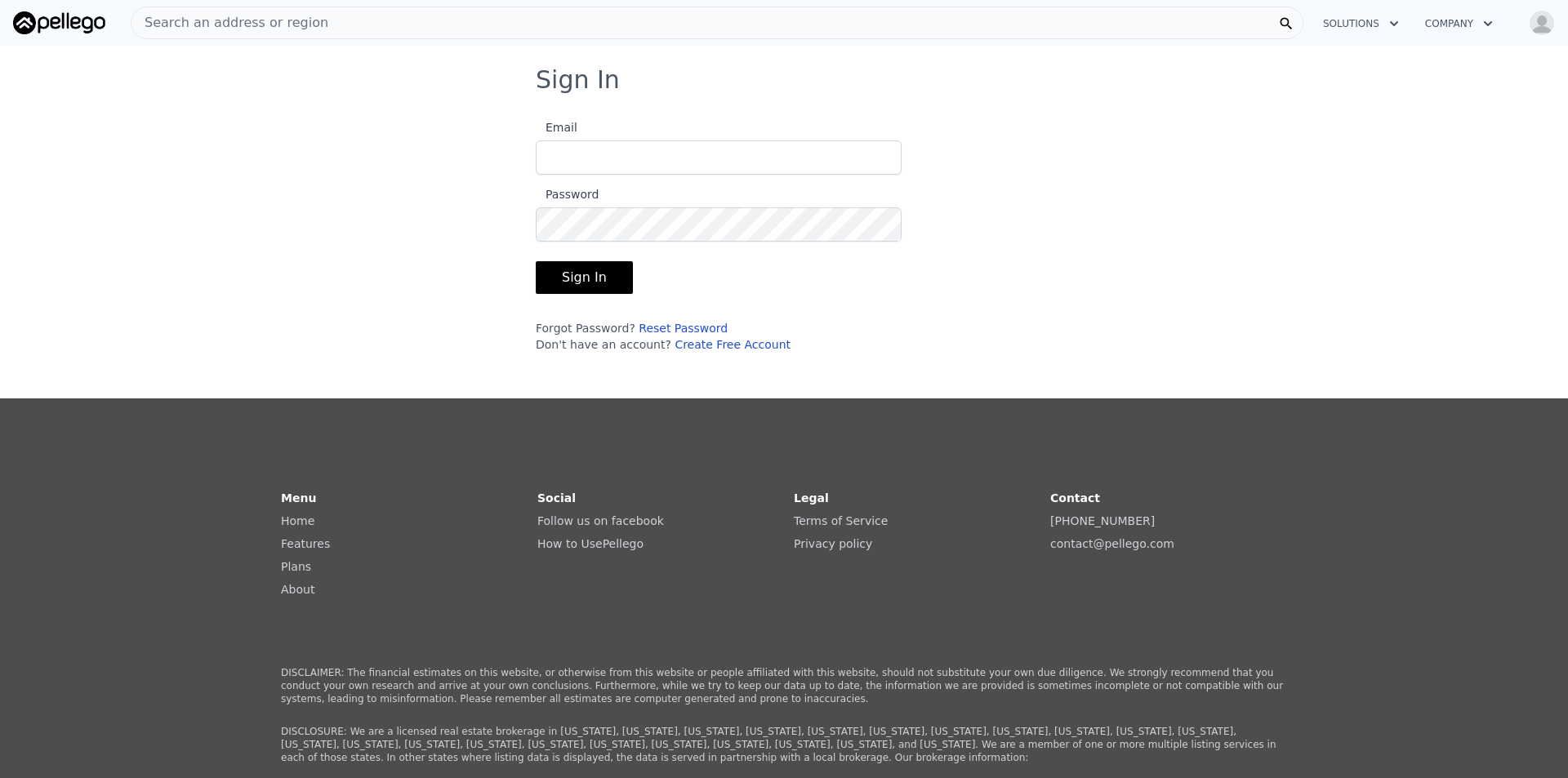
type input "[EMAIL_ADDRESS][DOMAIN_NAME]"
click at [601, 283] on button "Sign In" at bounding box center [585, 278] width 97 height 33
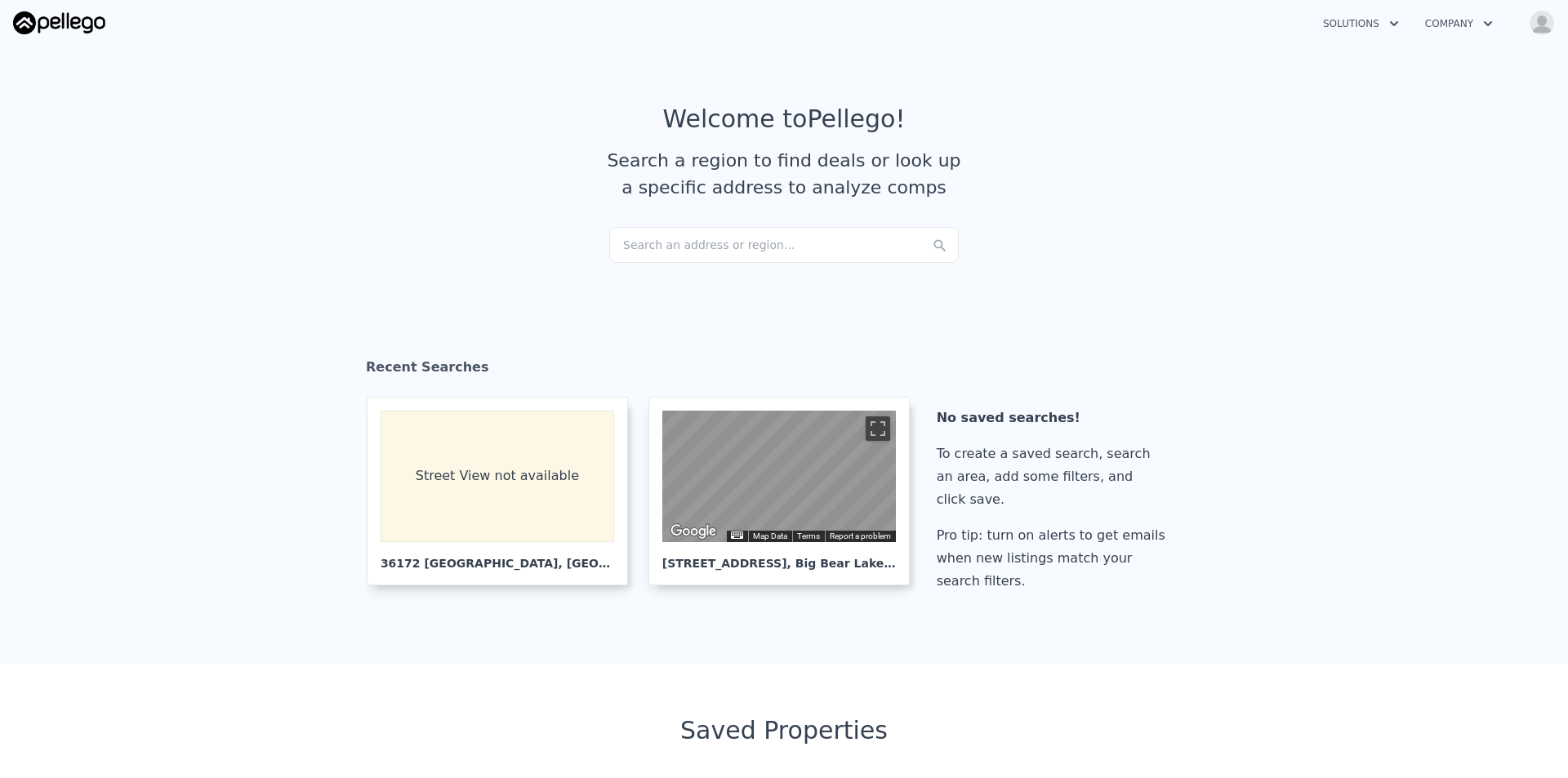
click at [783, 224] on article "Welcome to Pellego ! Search a region to find deals or look up a specific addres…" at bounding box center [784, 165] width 1045 height 123
click at [776, 237] on div "Search an address or region..." at bounding box center [784, 245] width 349 height 36
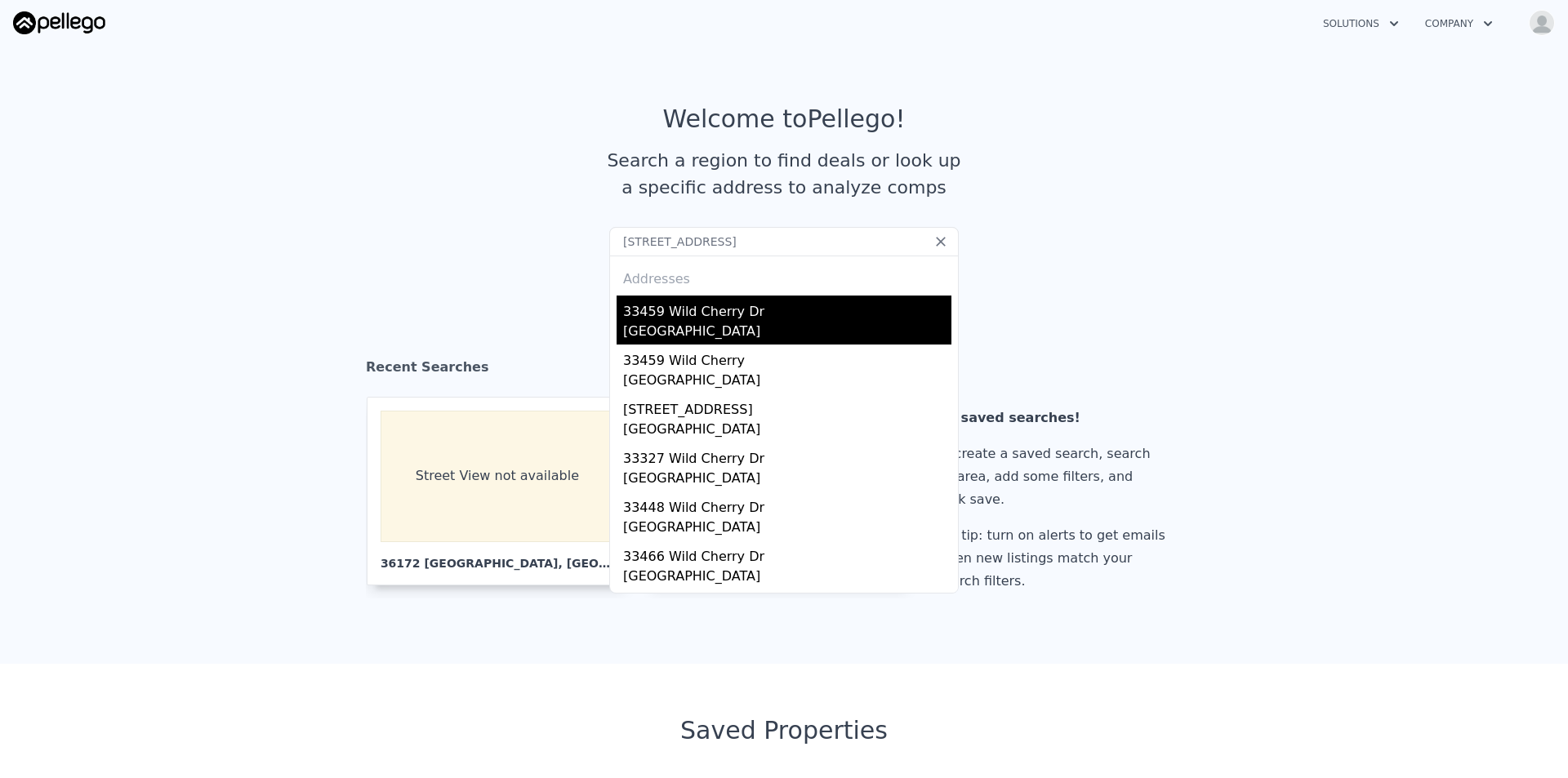
type input "[STREET_ADDRESS]"
click at [733, 314] on div "33459 Wild Cherry Dr" at bounding box center [787, 309] width 328 height 27
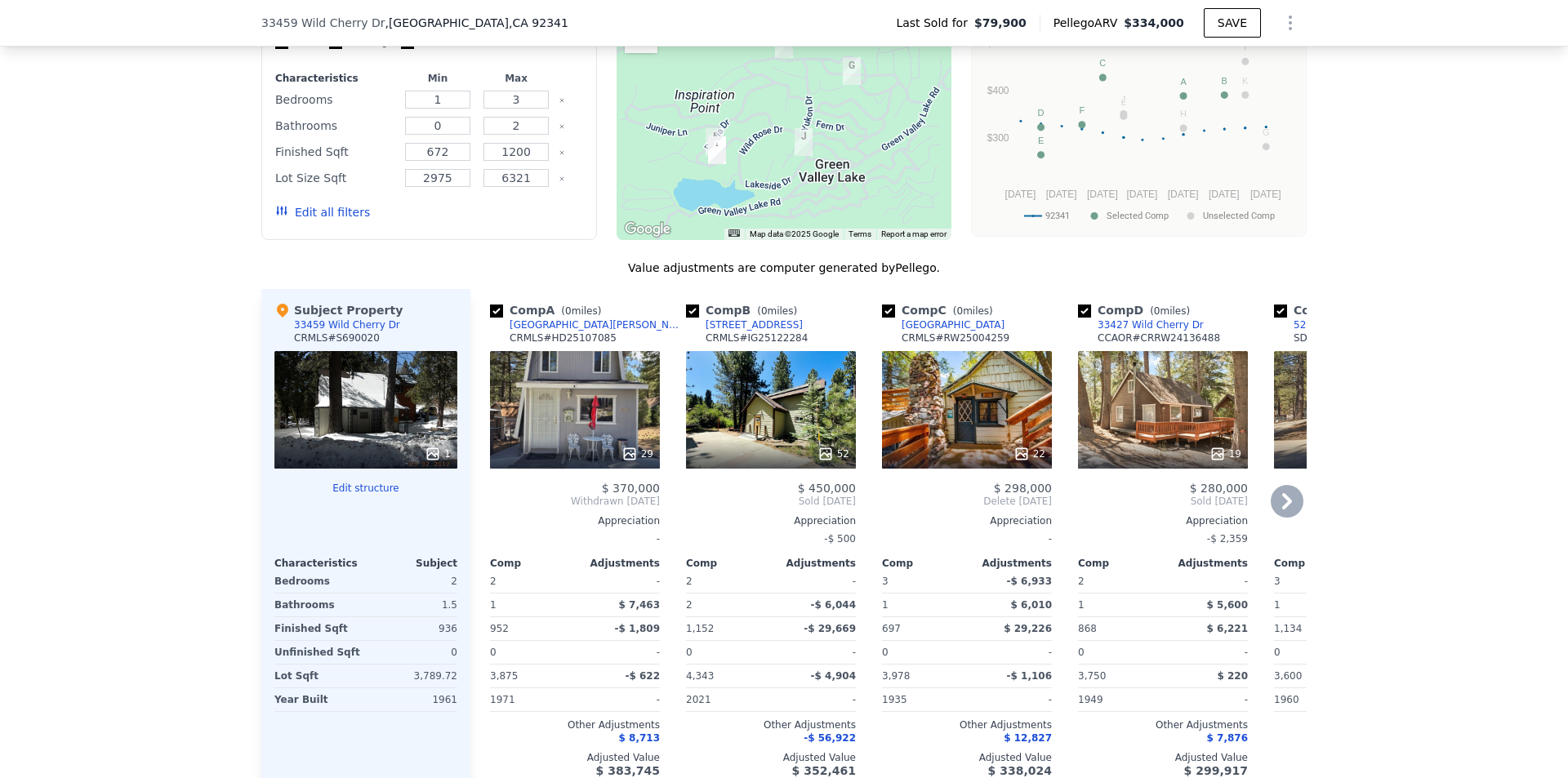
scroll to position [1628, 0]
